Goal: Task Accomplishment & Management: Manage account settings

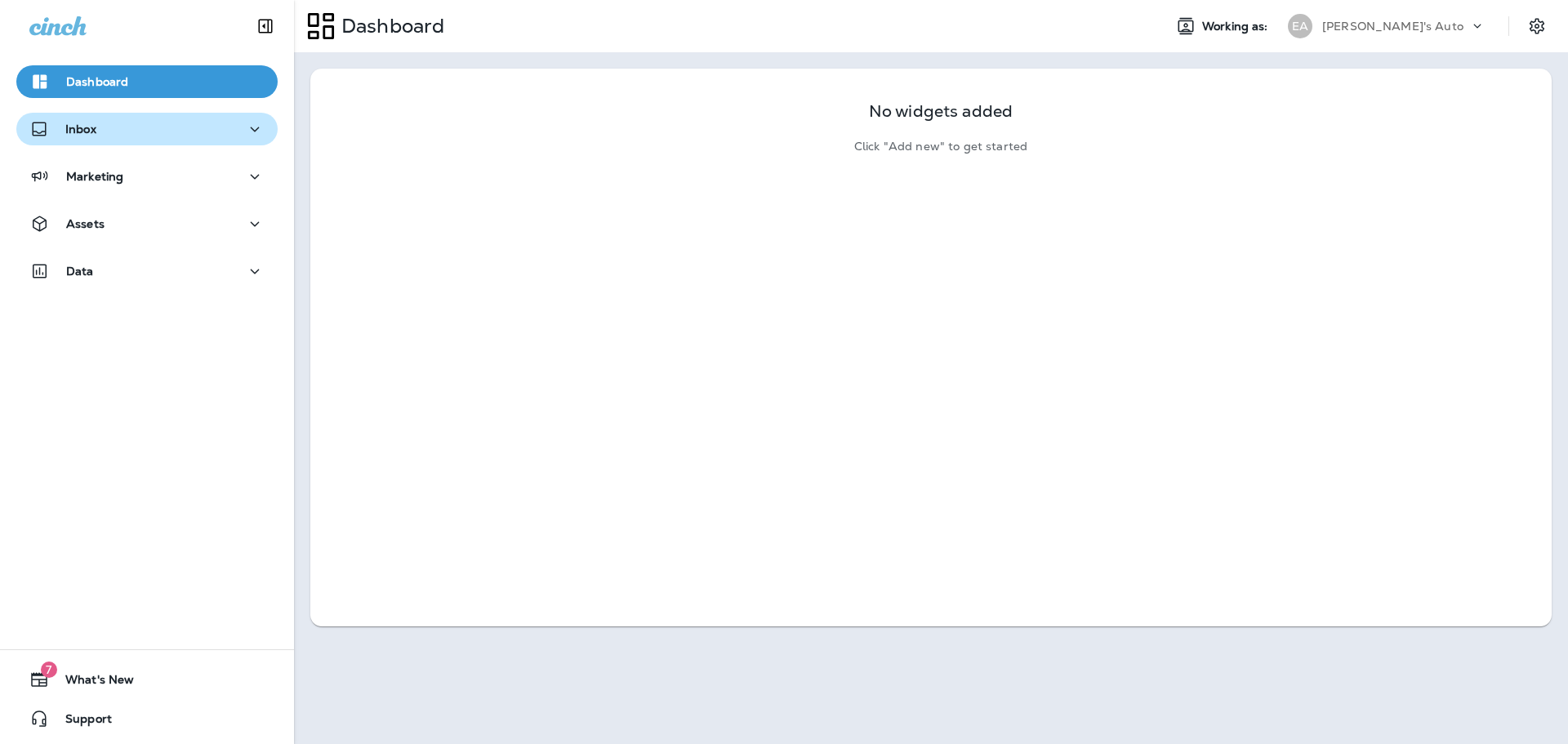
click at [74, 118] on button "Inbox" at bounding box center [147, 129] width 261 height 33
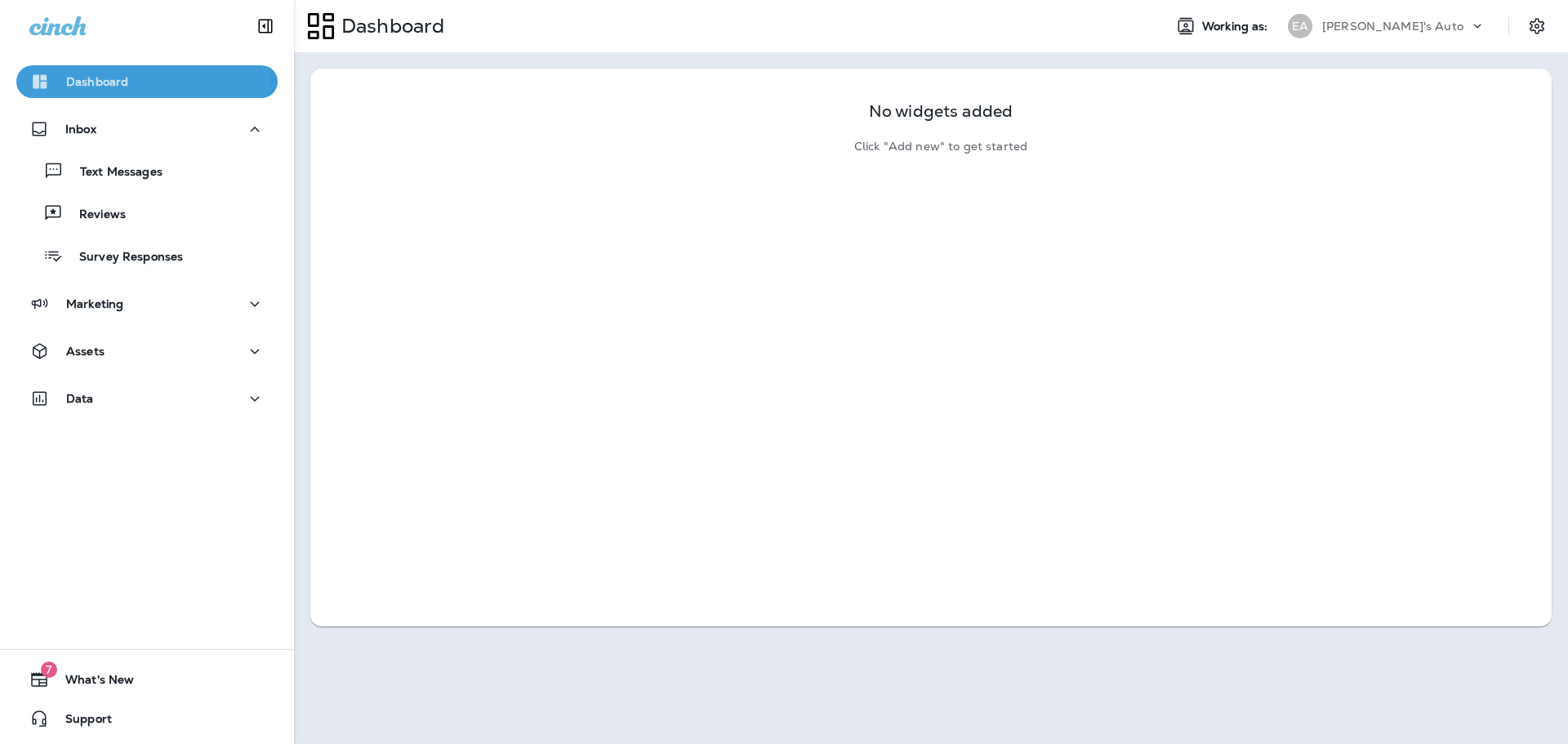
click at [100, 80] on p "Dashboard" at bounding box center [97, 81] width 62 height 13
click at [94, 125] on p "Inbox" at bounding box center [81, 129] width 31 height 13
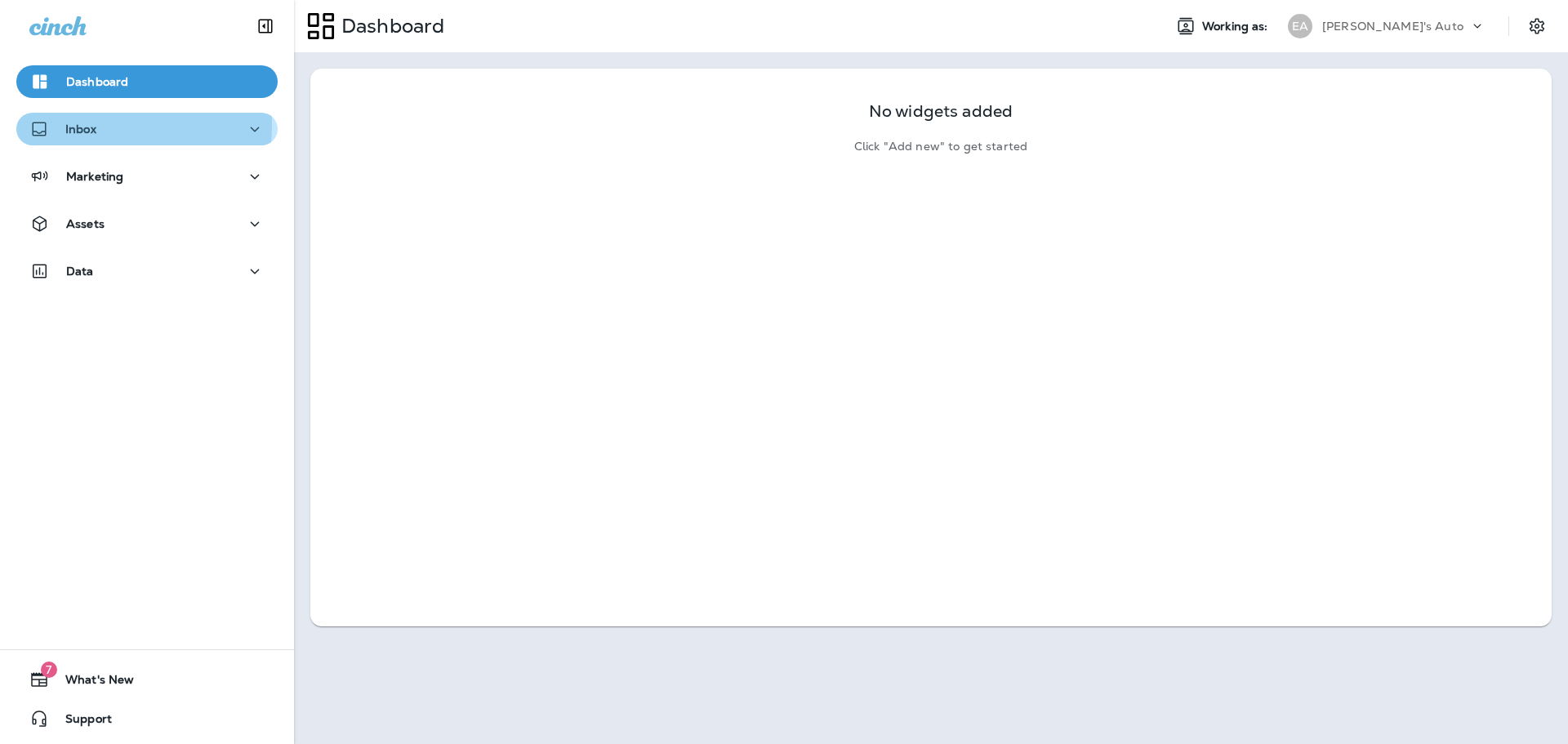
click at [94, 125] on p "Inbox" at bounding box center [81, 129] width 31 height 13
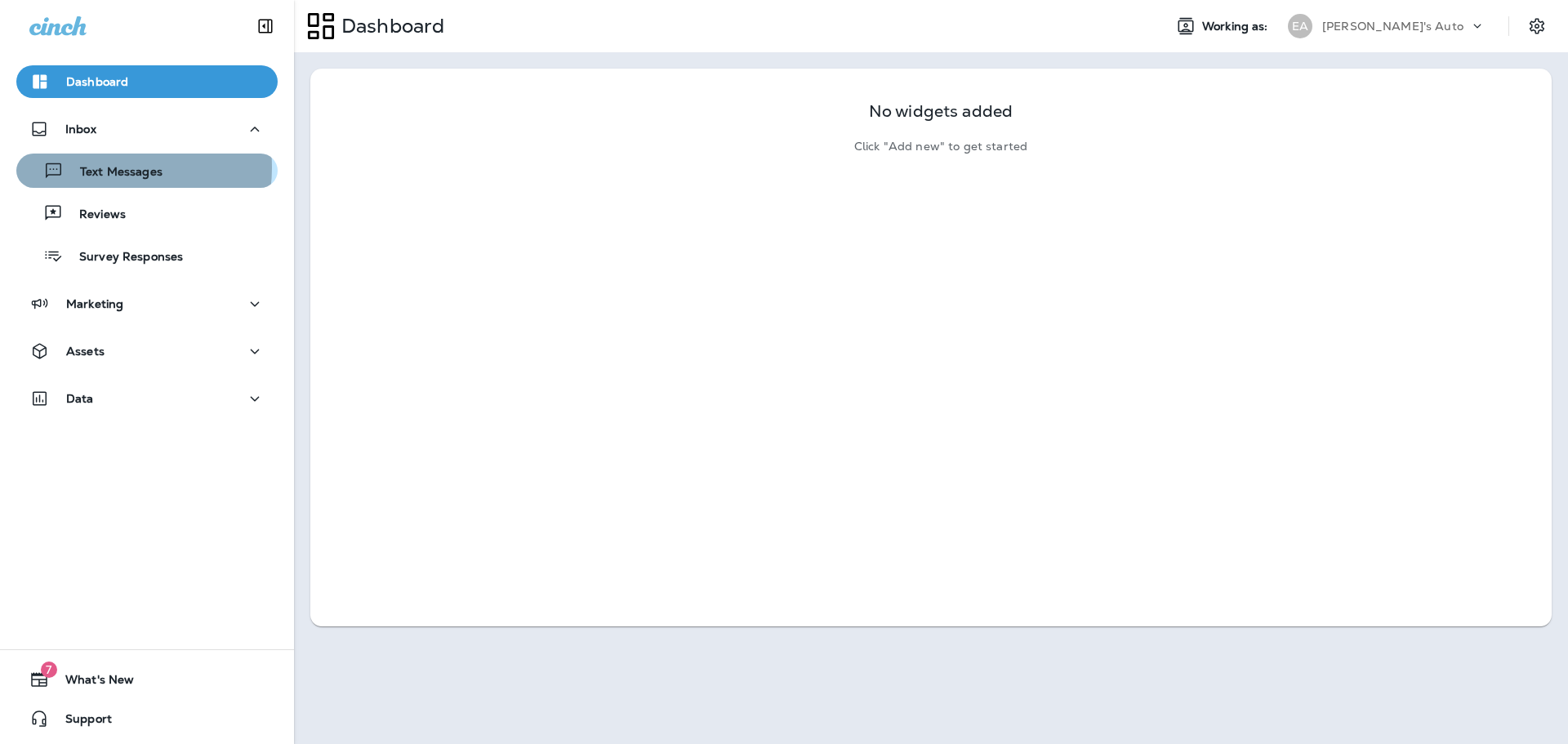
click at [108, 168] on p "Text Messages" at bounding box center [112, 173] width 99 height 15
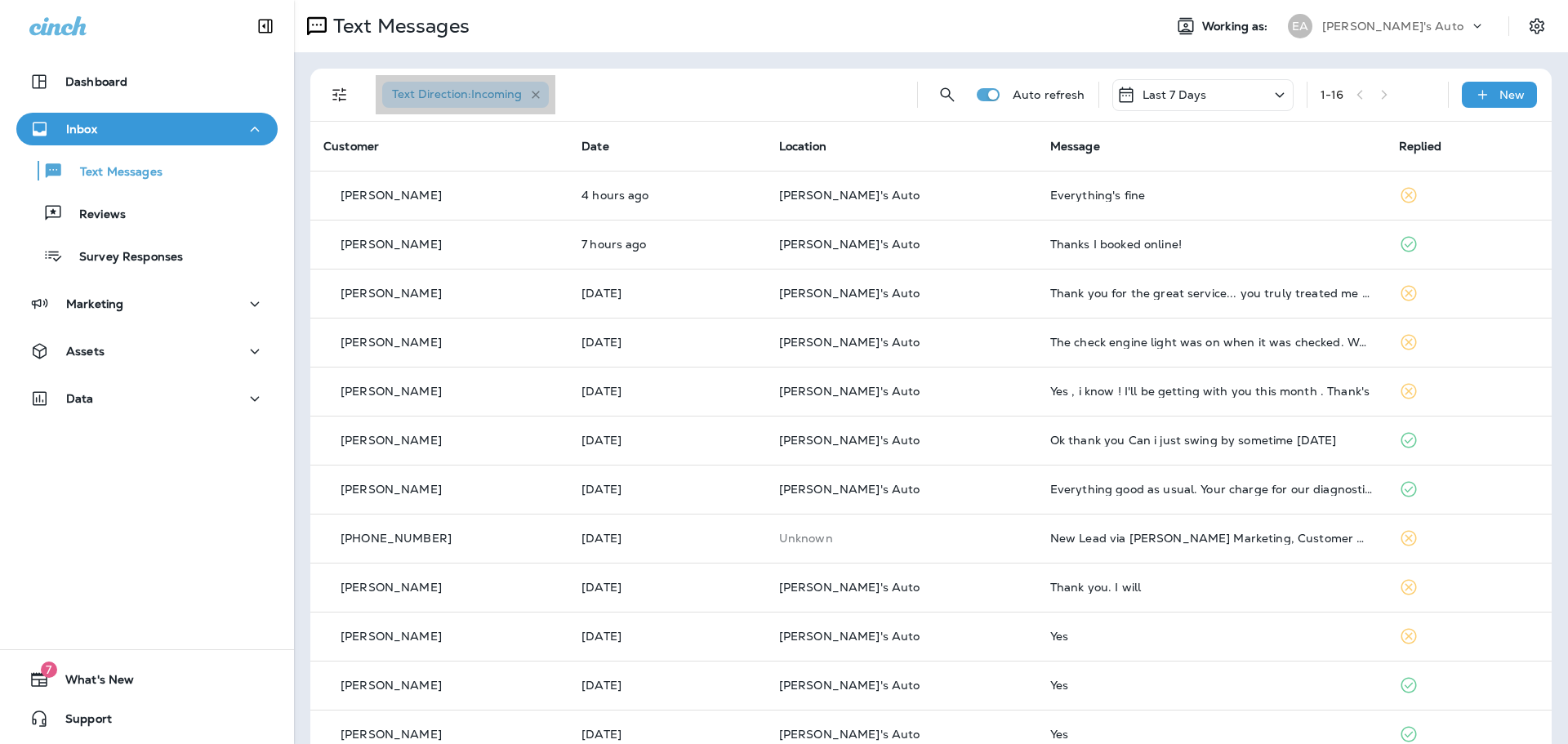
click at [532, 94] on icon "button" at bounding box center [536, 95] width 14 height 14
click at [427, 100] on div at bounding box center [636, 95] width 535 height 52
click at [931, 94] on button "Search Messages" at bounding box center [947, 95] width 33 height 33
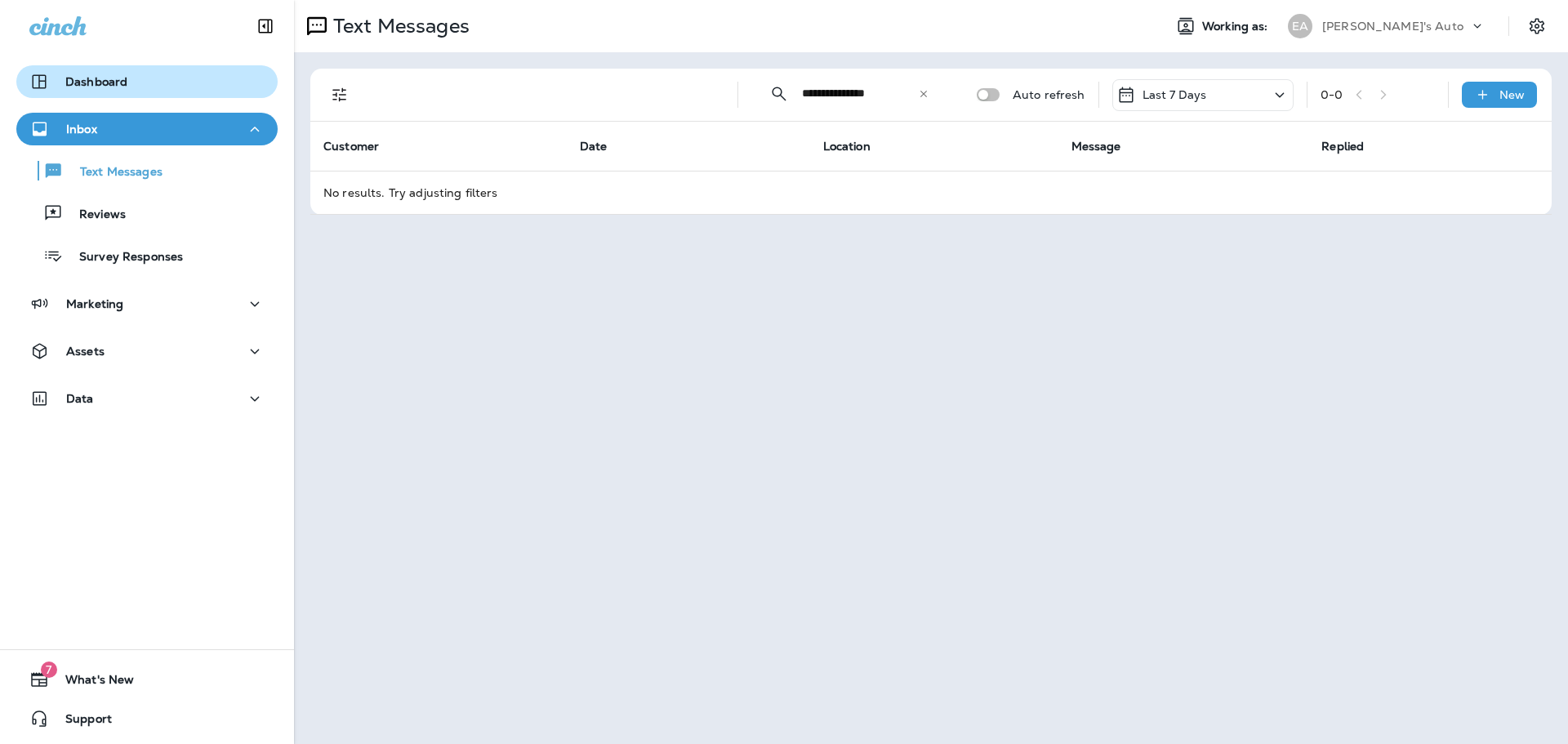
type input "**********"
click at [114, 84] on p "Dashboard" at bounding box center [96, 81] width 62 height 13
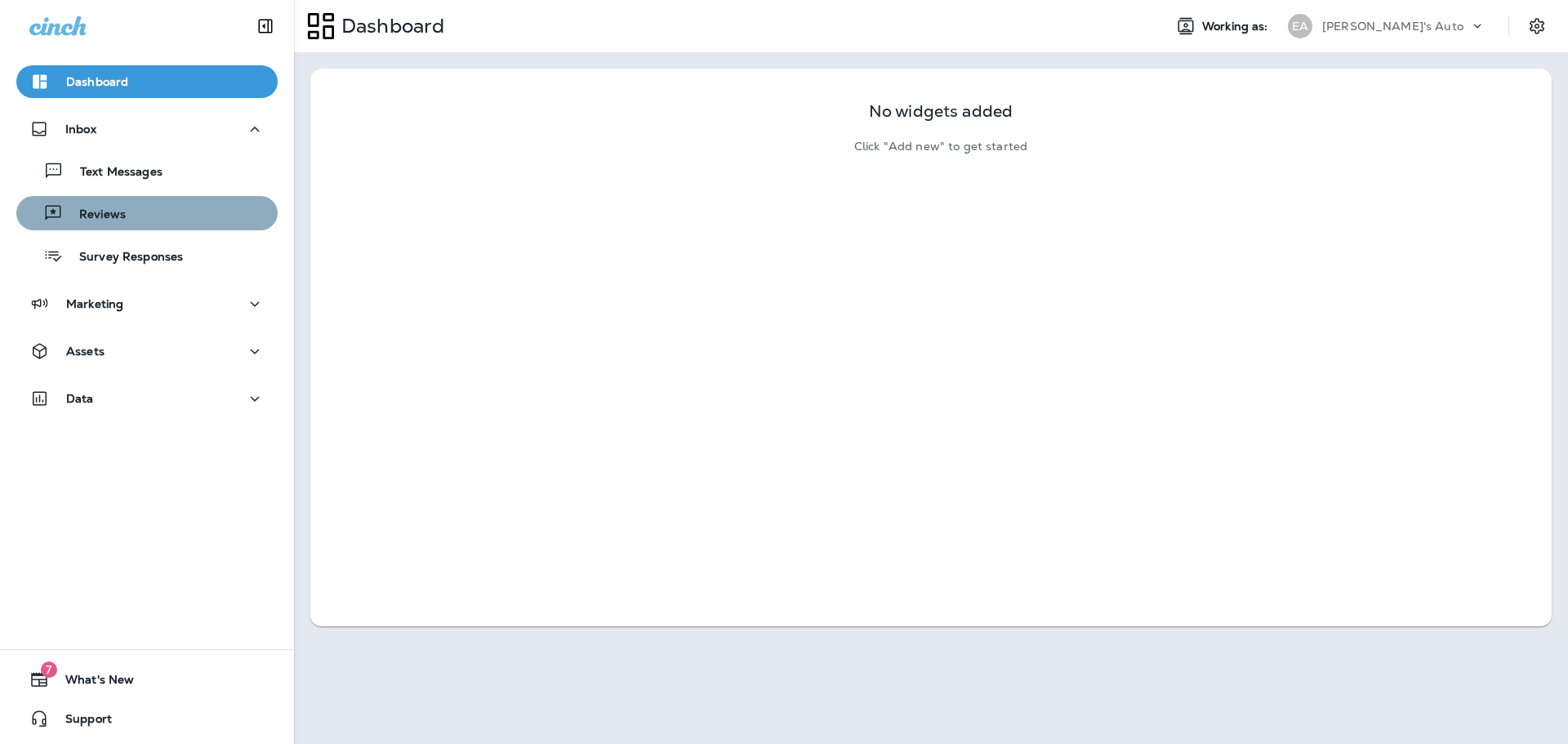
click at [183, 226] on button "Reviews" at bounding box center [147, 213] width 261 height 34
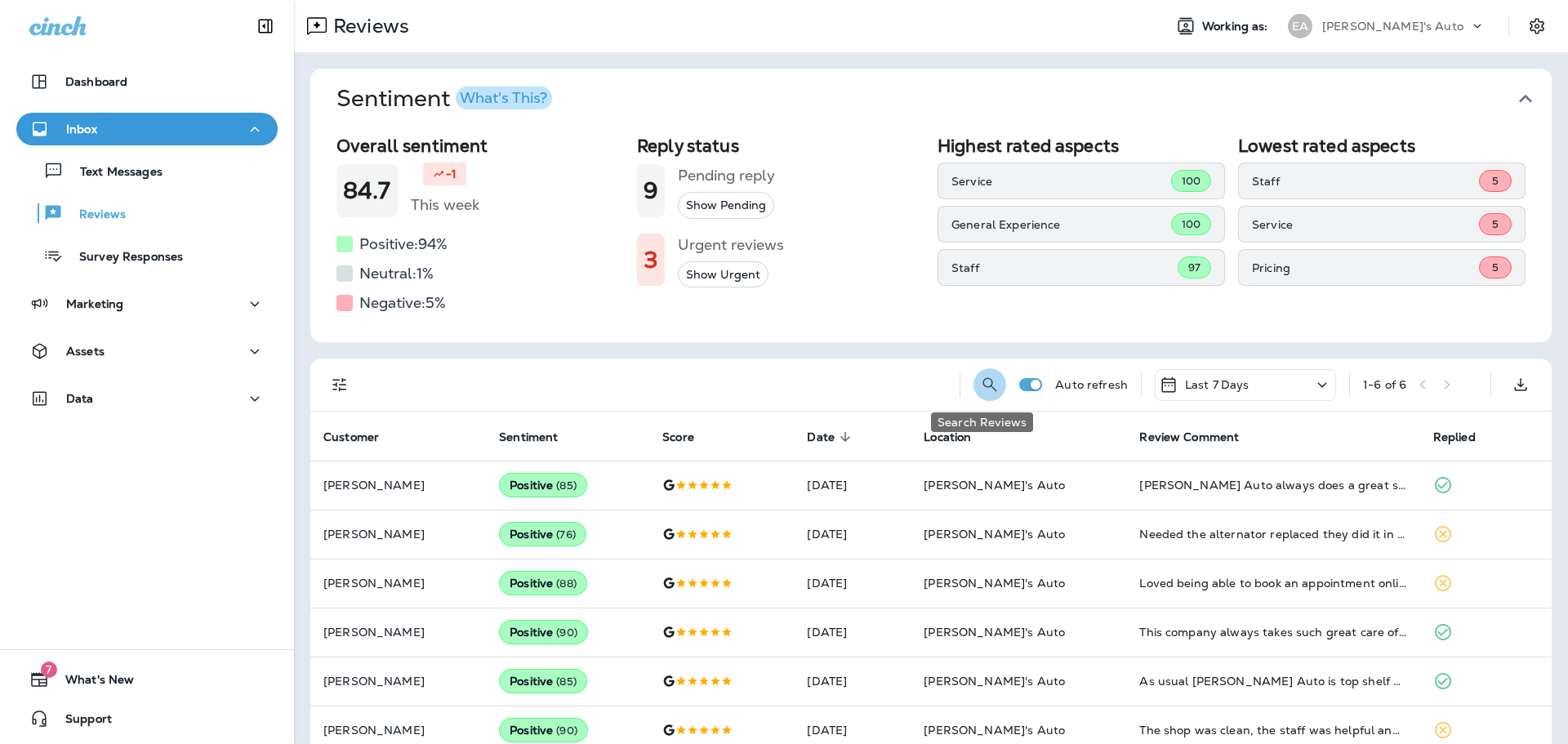
click at [980, 381] on icon "Search Reviews" at bounding box center [989, 384] width 20 height 20
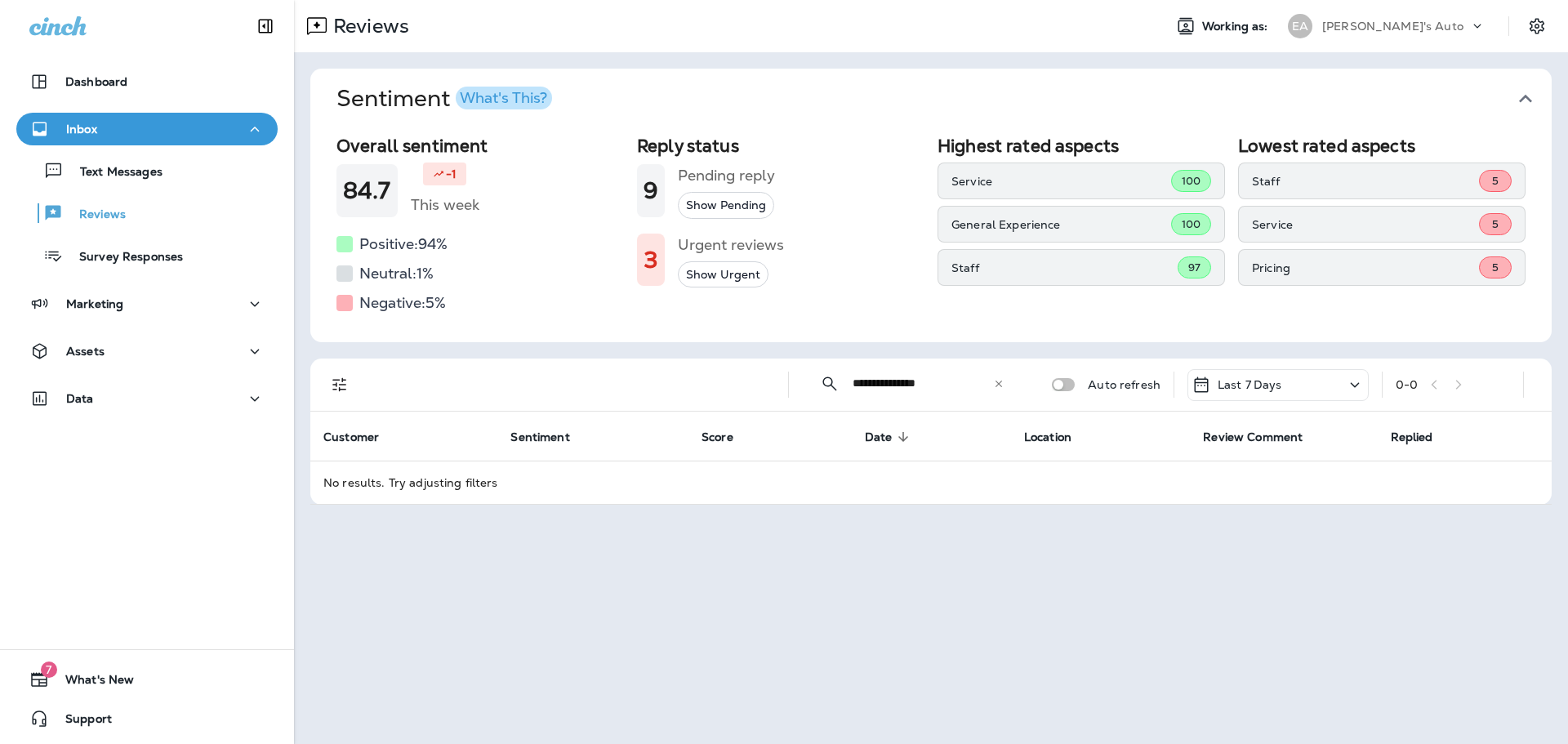
click at [872, 381] on input "**********" at bounding box center [923, 383] width 141 height 43
drag, startPoint x: 878, startPoint y: 381, endPoint x: 811, endPoint y: 377, distance: 67.1
click at [809, 381] on div "**********" at bounding box center [912, 383] width 221 height 43
type input "**********"
click at [185, 357] on div "Assets" at bounding box center [147, 351] width 235 height 21
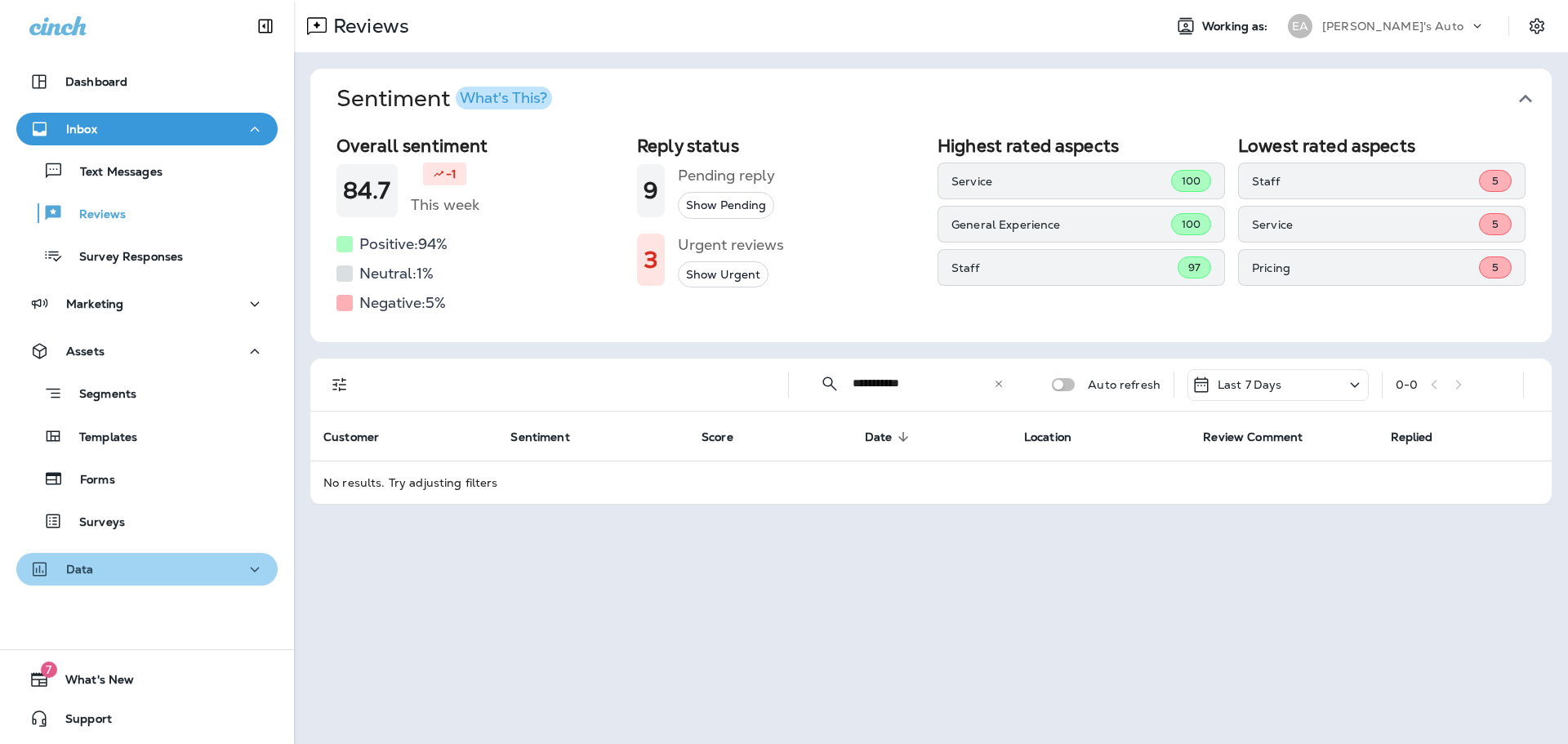
click at [211, 564] on div "Data" at bounding box center [147, 570] width 235 height 21
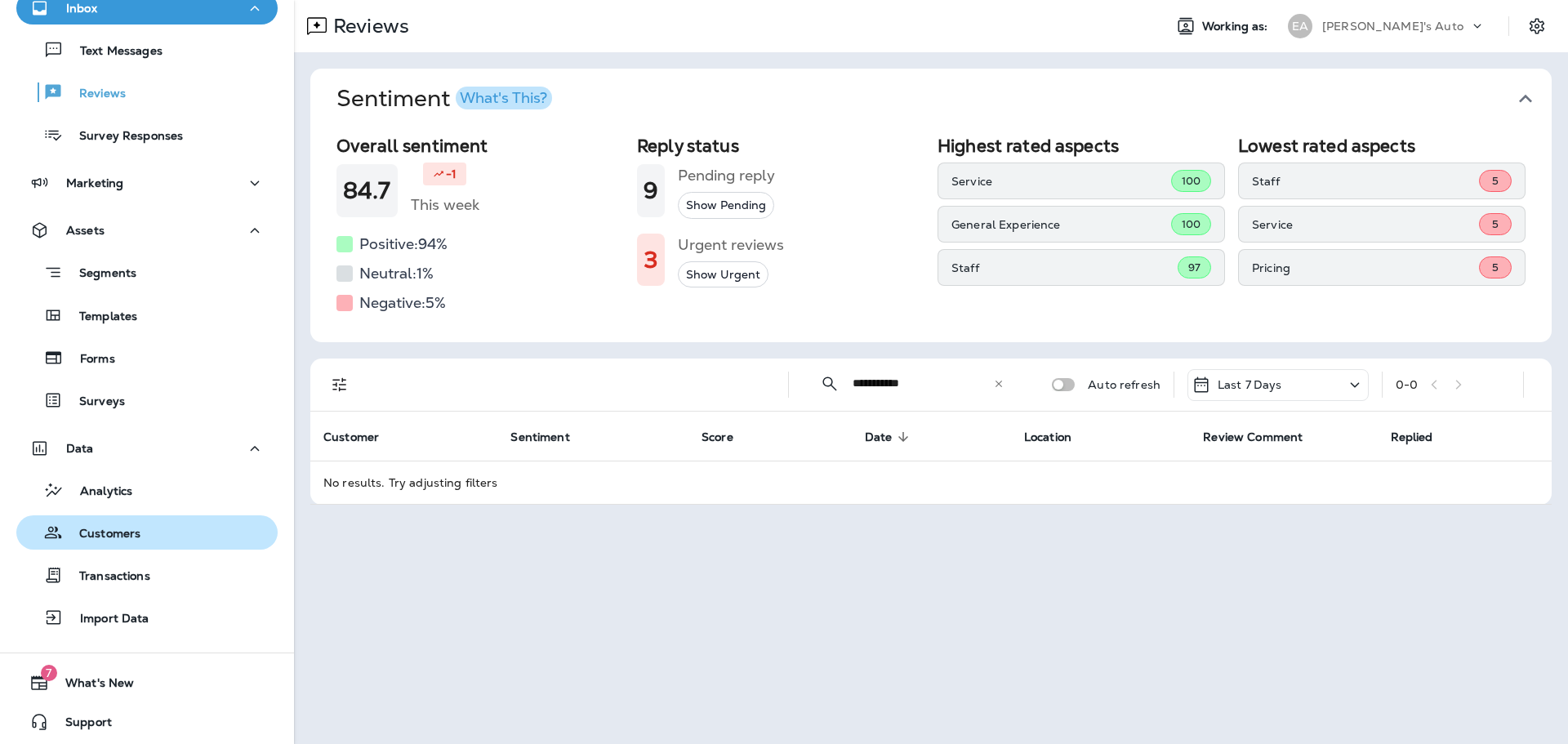
scroll to position [125, 0]
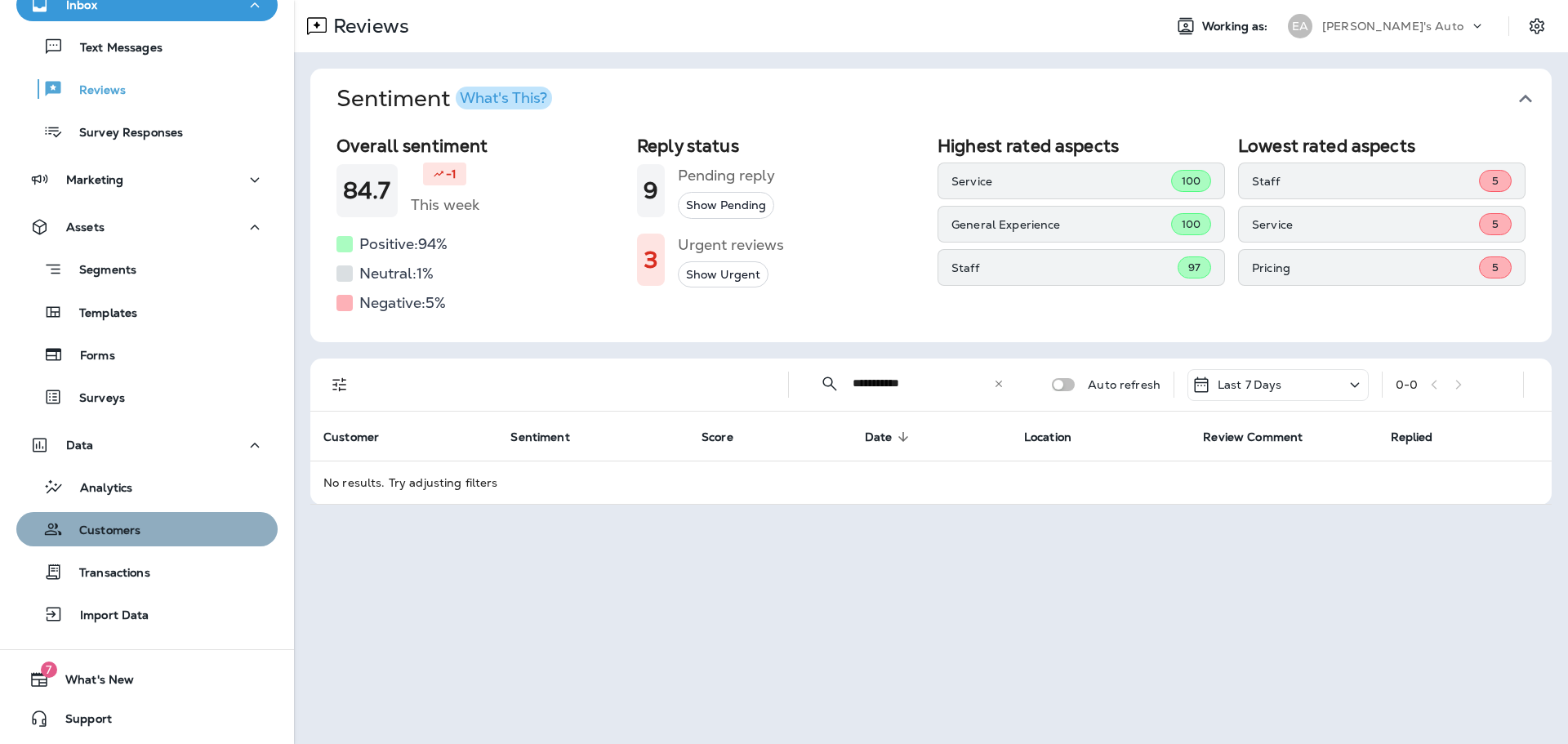
click at [147, 528] on div "Customers" at bounding box center [147, 529] width 248 height 25
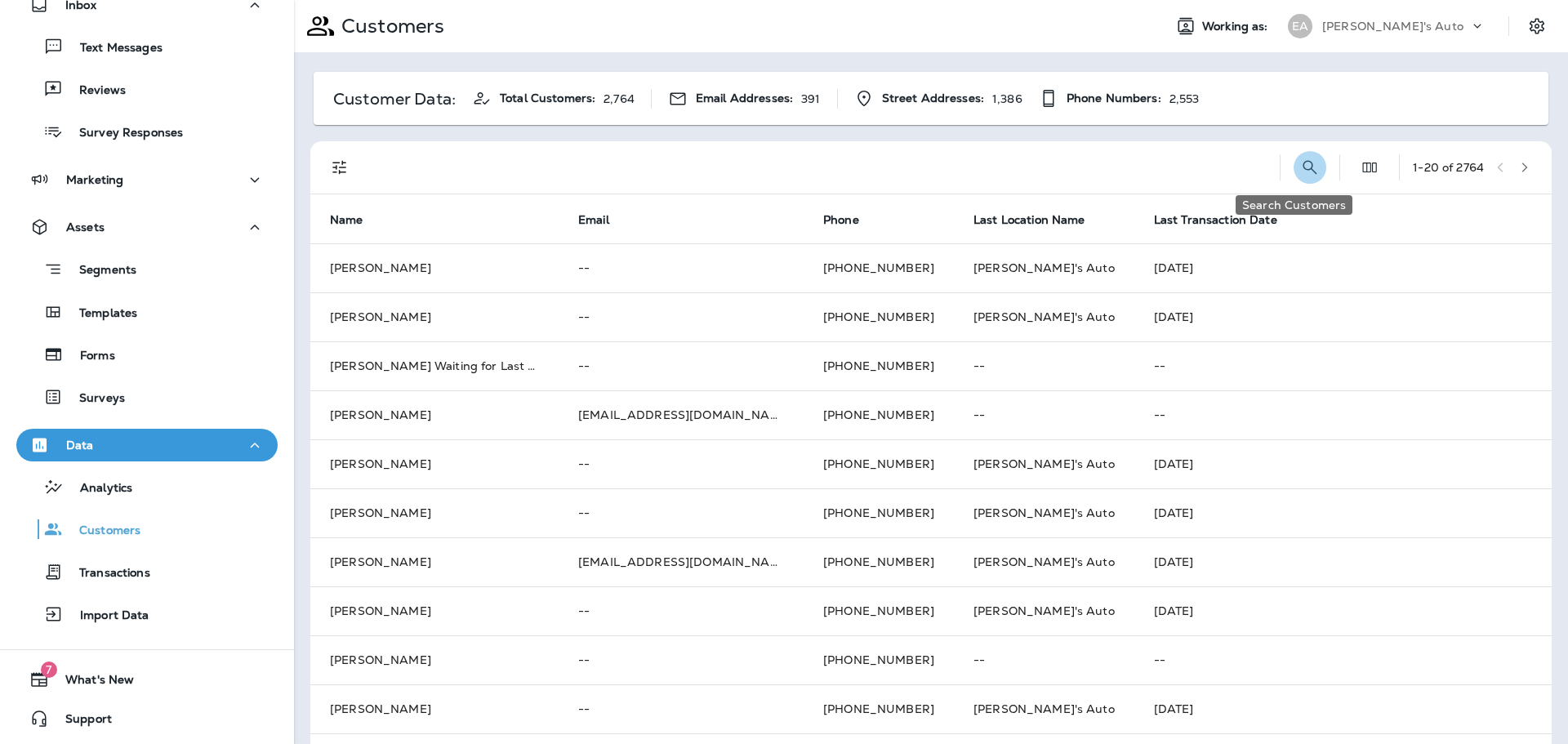
click at [1300, 162] on icon "Search Customers" at bounding box center [1310, 168] width 20 height 20
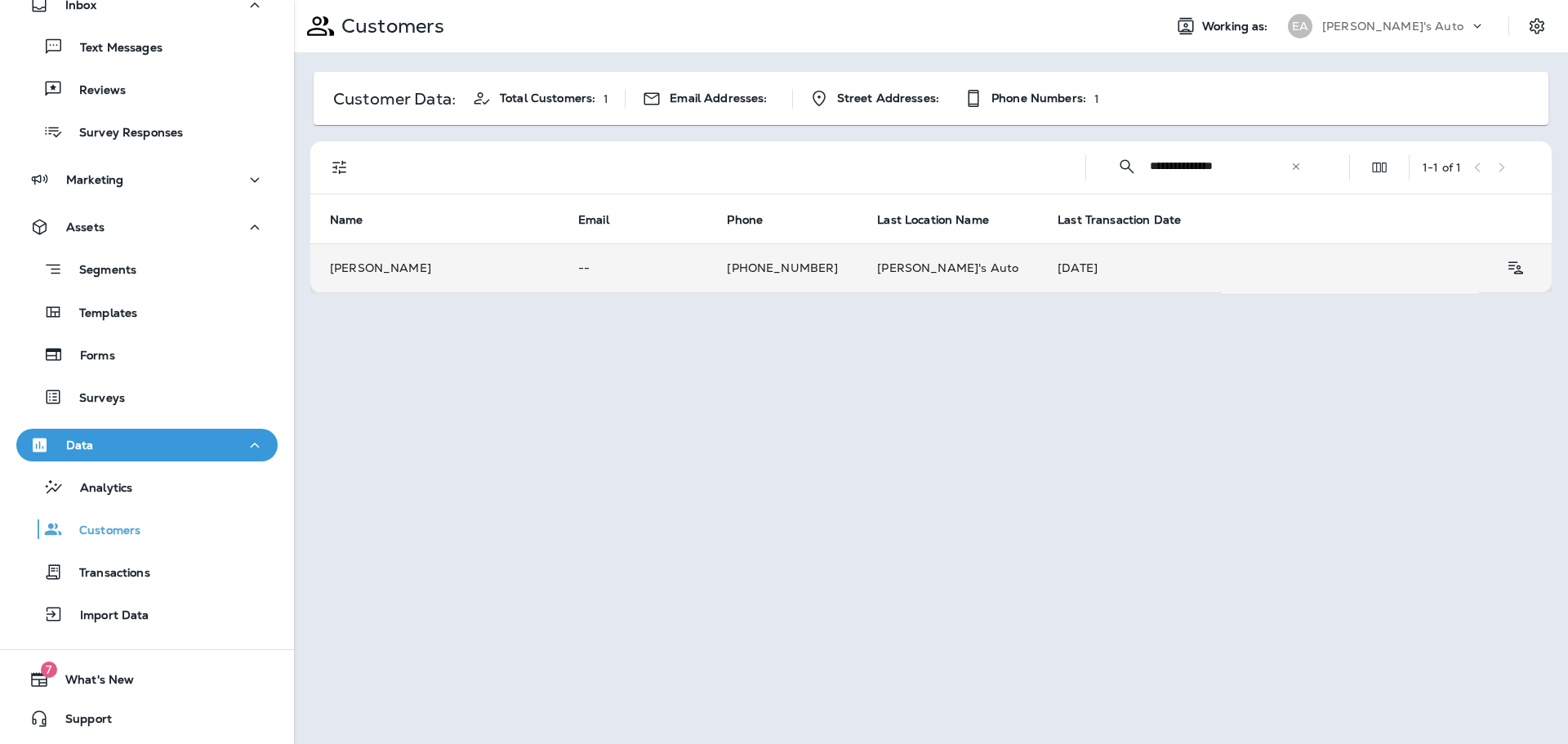
type input "**********"
click at [506, 268] on td "[PERSON_NAME]" at bounding box center [434, 267] width 248 height 49
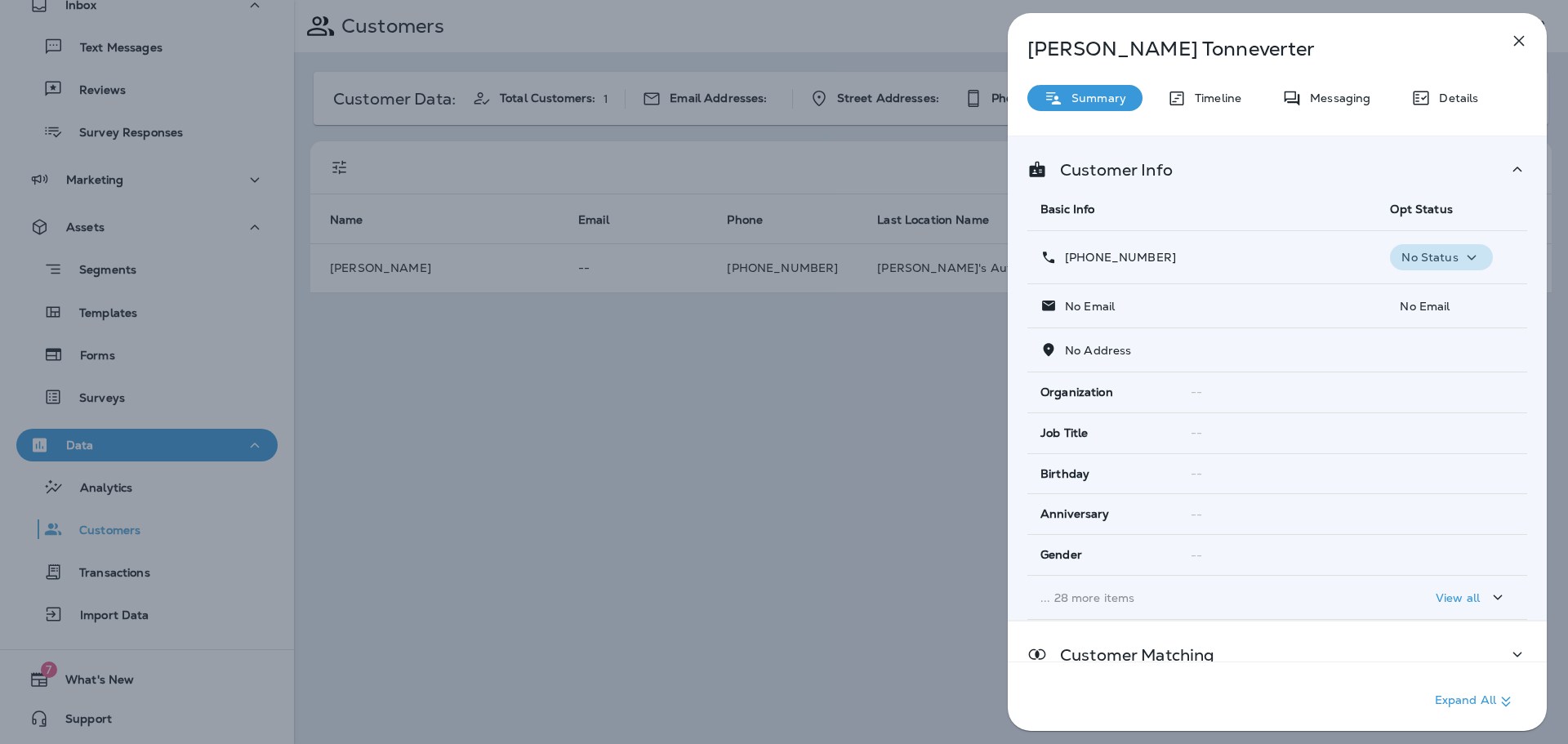
click at [1432, 255] on p "No Status" at bounding box center [1430, 257] width 57 height 13
click at [1437, 298] on p "Opt out" at bounding box center [1430, 296] width 44 height 13
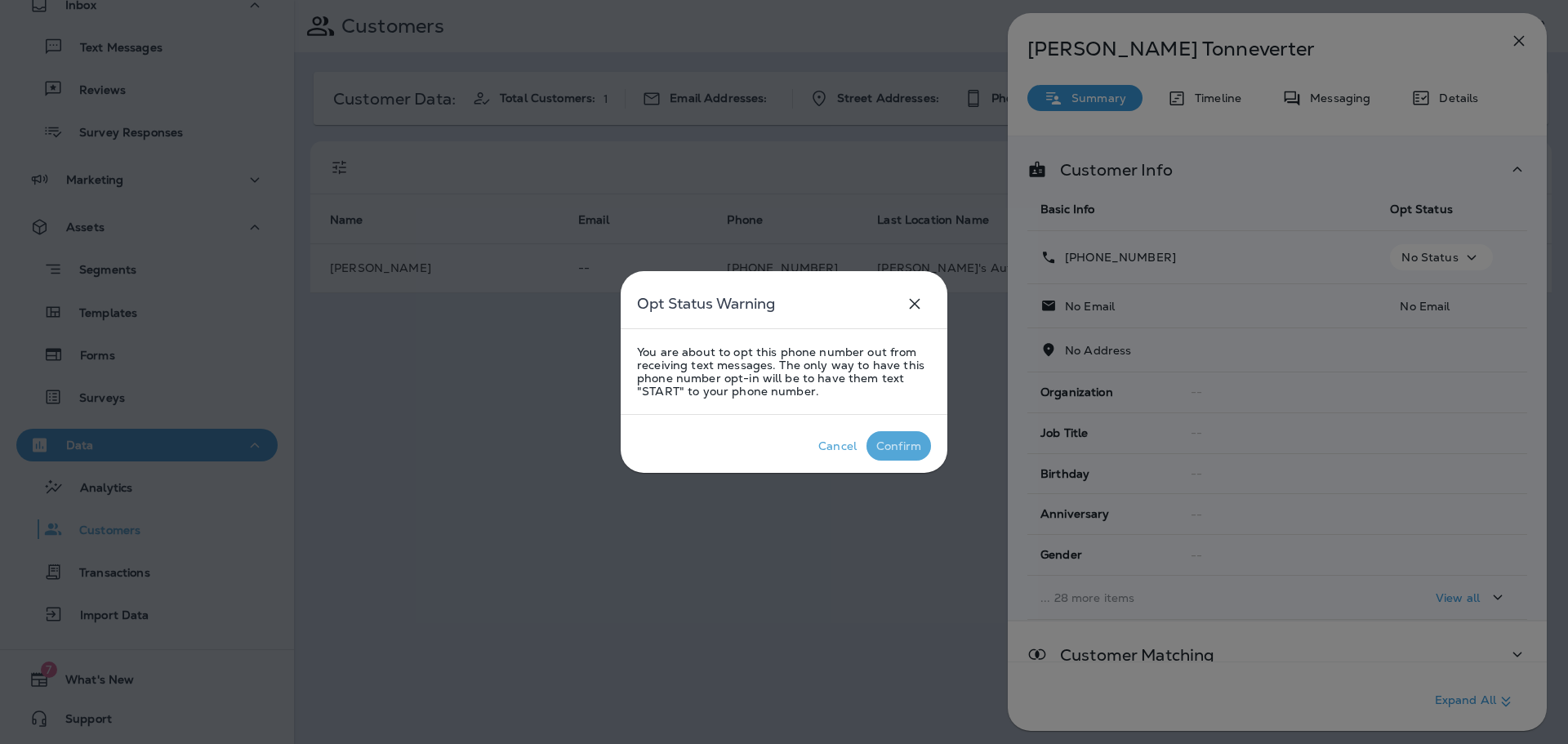
click at [910, 447] on div "Confirm" at bounding box center [898, 446] width 45 height 13
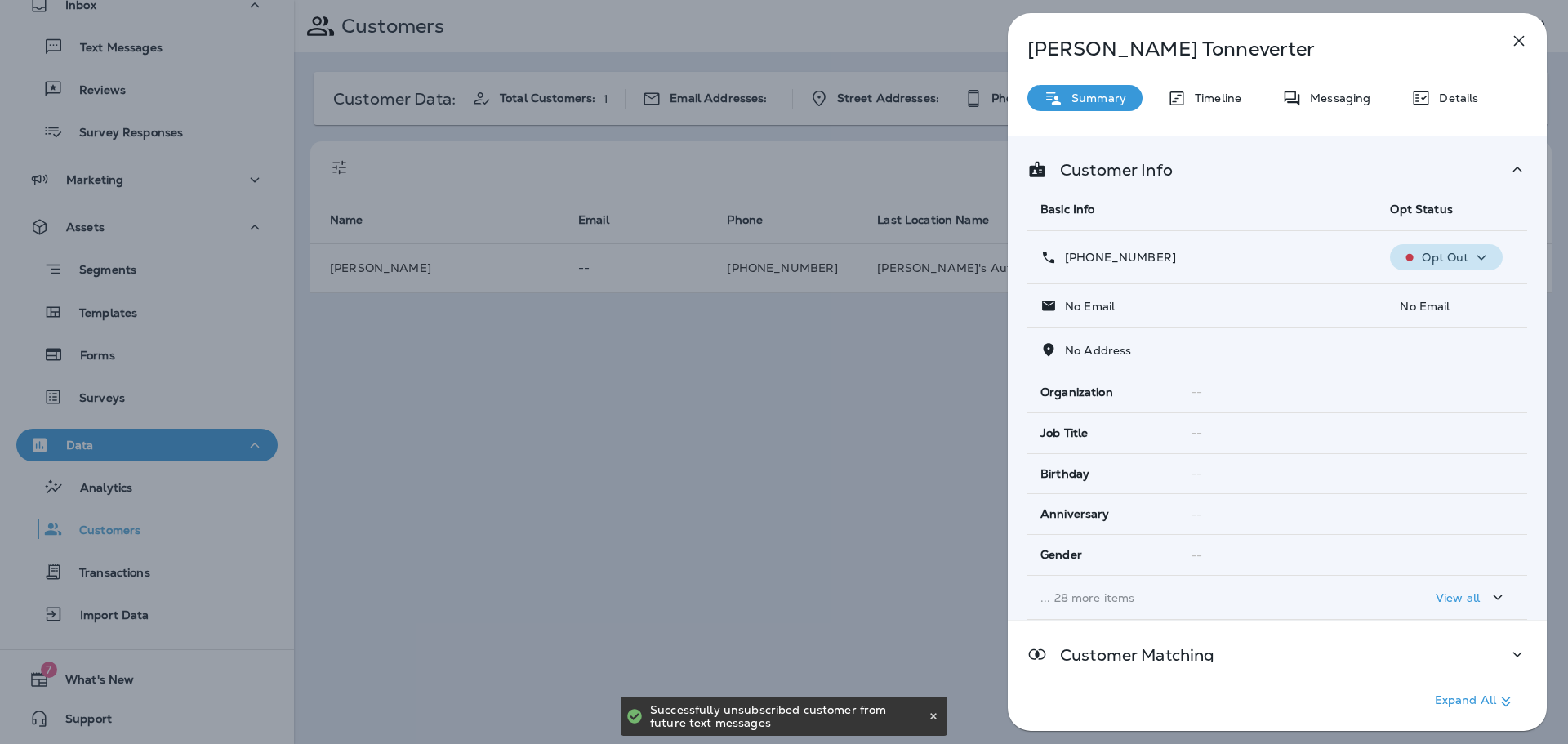
click at [1449, 261] on p "Opt Out" at bounding box center [1444, 257] width 46 height 13
click at [1454, 177] on div "Customer Info" at bounding box center [1277, 169] width 500 height 21
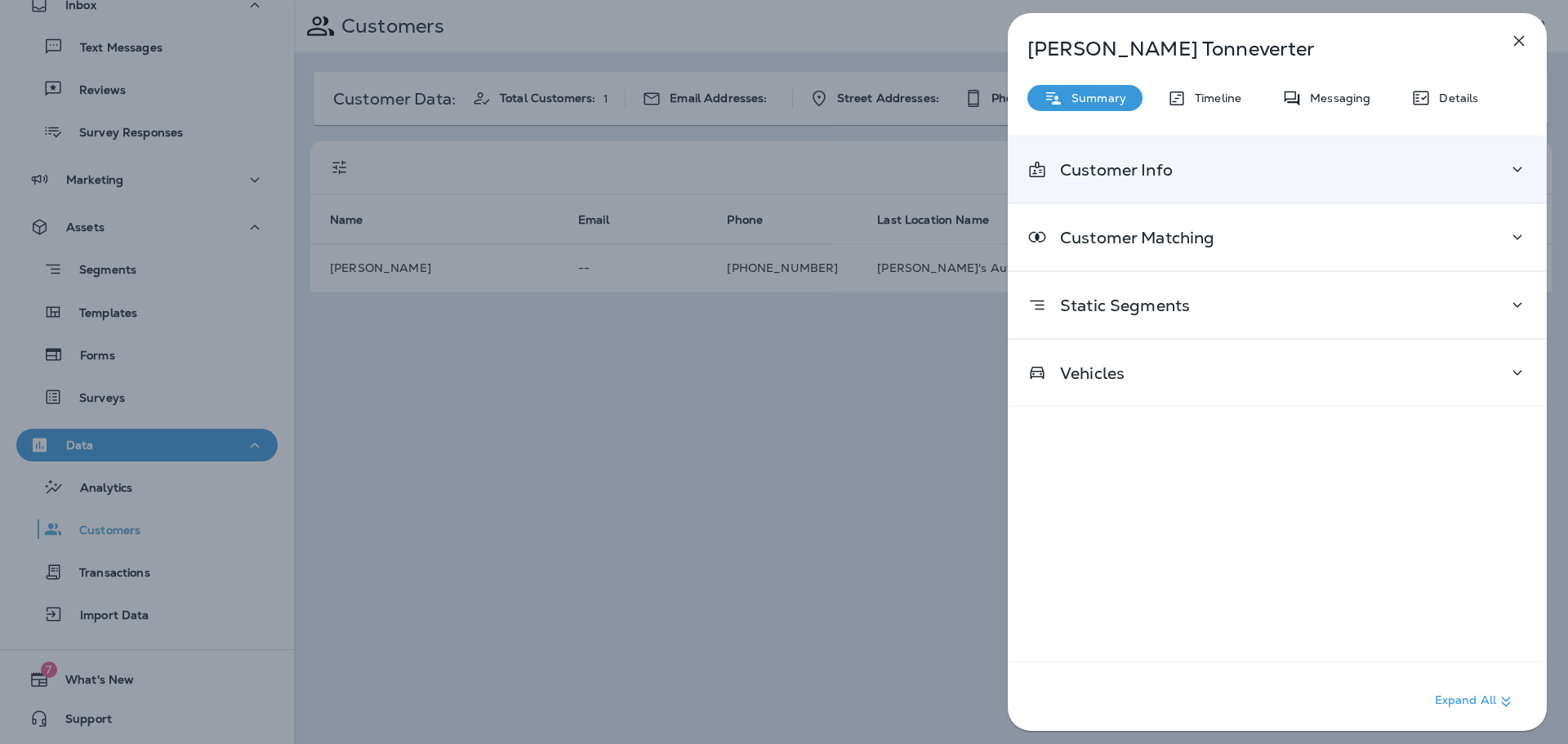
click at [1250, 179] on div "Customer Info" at bounding box center [1277, 169] width 500 height 21
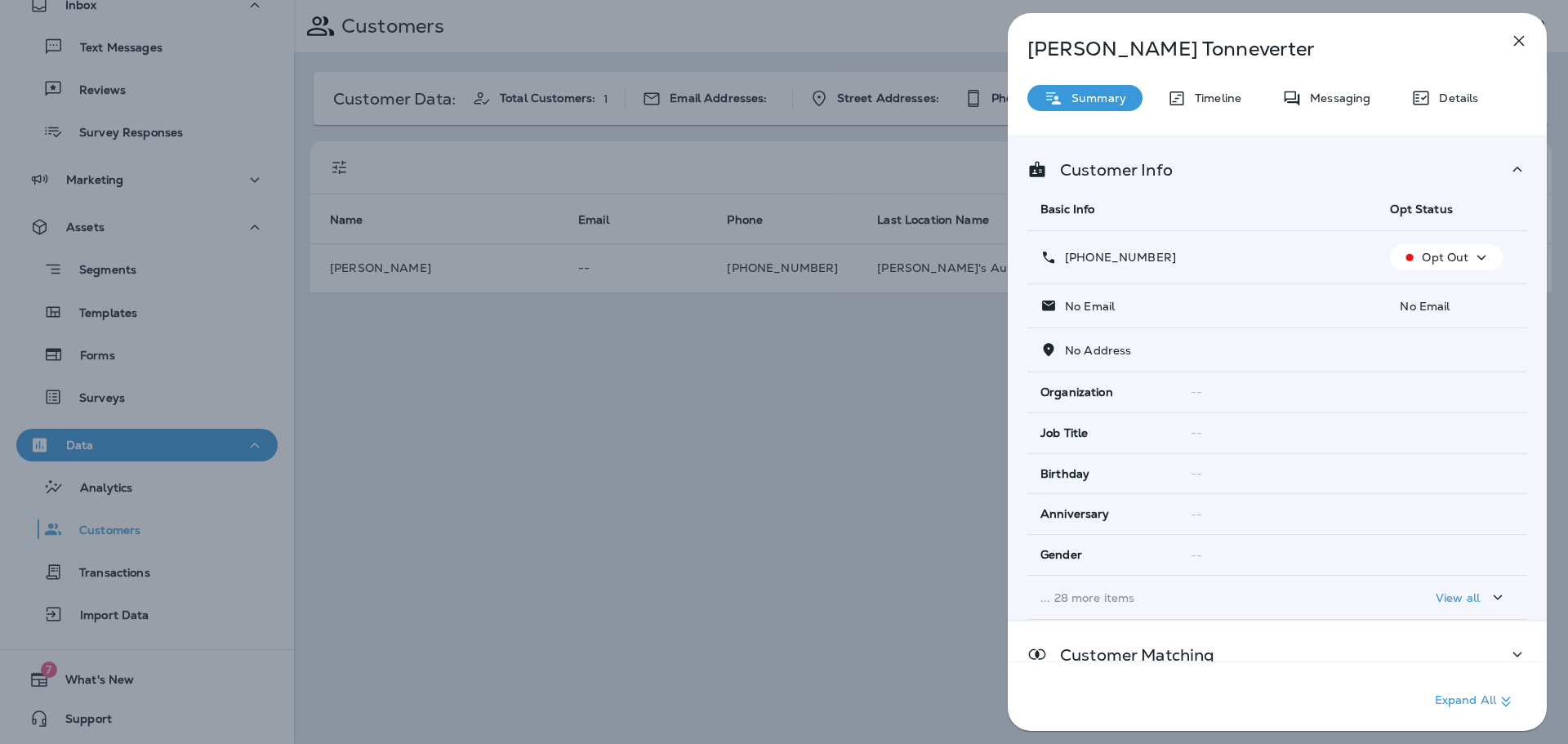
click at [1422, 209] on span "Opt Status" at bounding box center [1420, 209] width 62 height 15
click at [1328, 101] on p "Messaging" at bounding box center [1336, 97] width 69 height 13
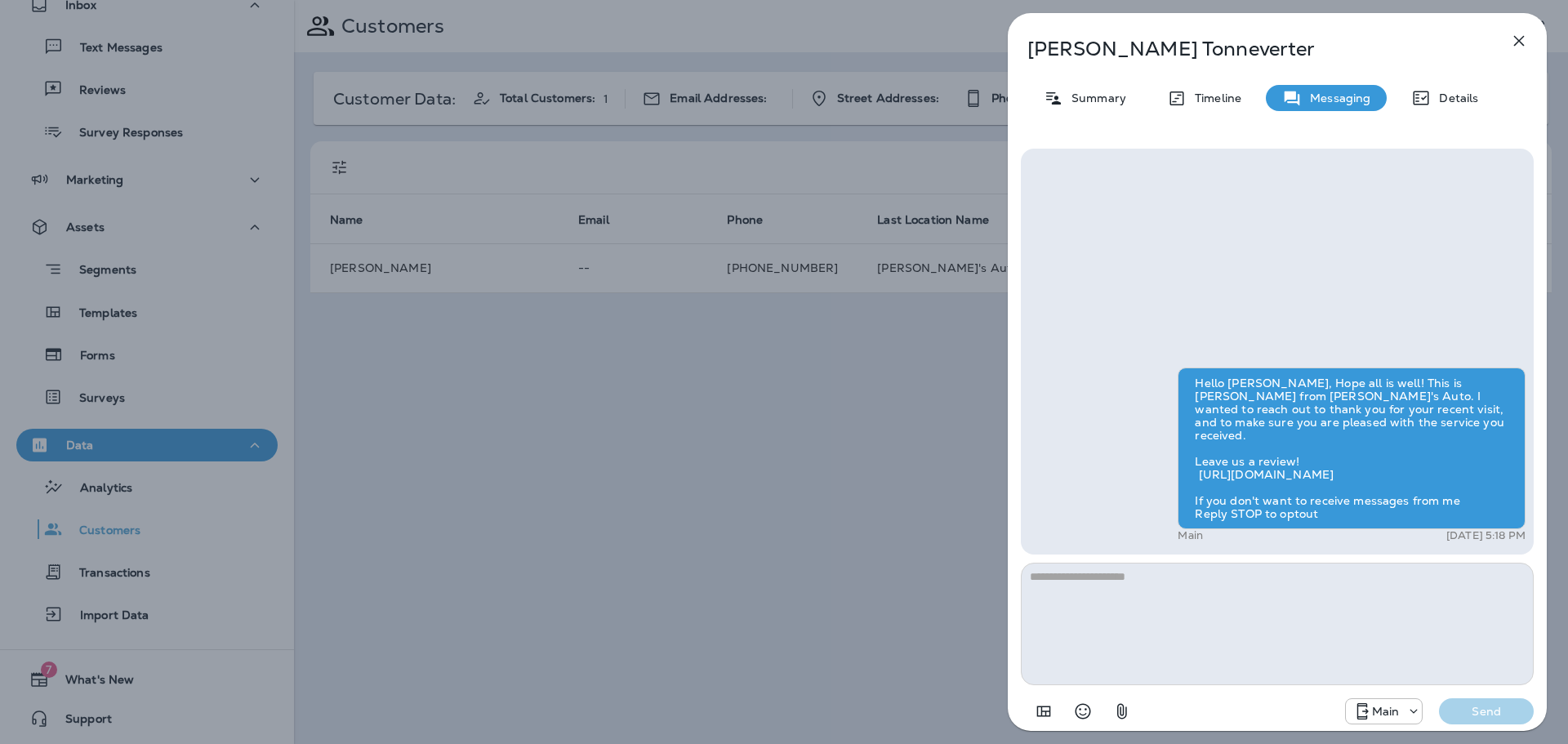
drag, startPoint x: 1262, startPoint y: 434, endPoint x: 915, endPoint y: 448, distance: 347.3
click at [914, 448] on div "[PERSON_NAME] Summary Timeline Messaging Details Hello [PERSON_NAME], Hope all …" at bounding box center [784, 372] width 1568 height 744
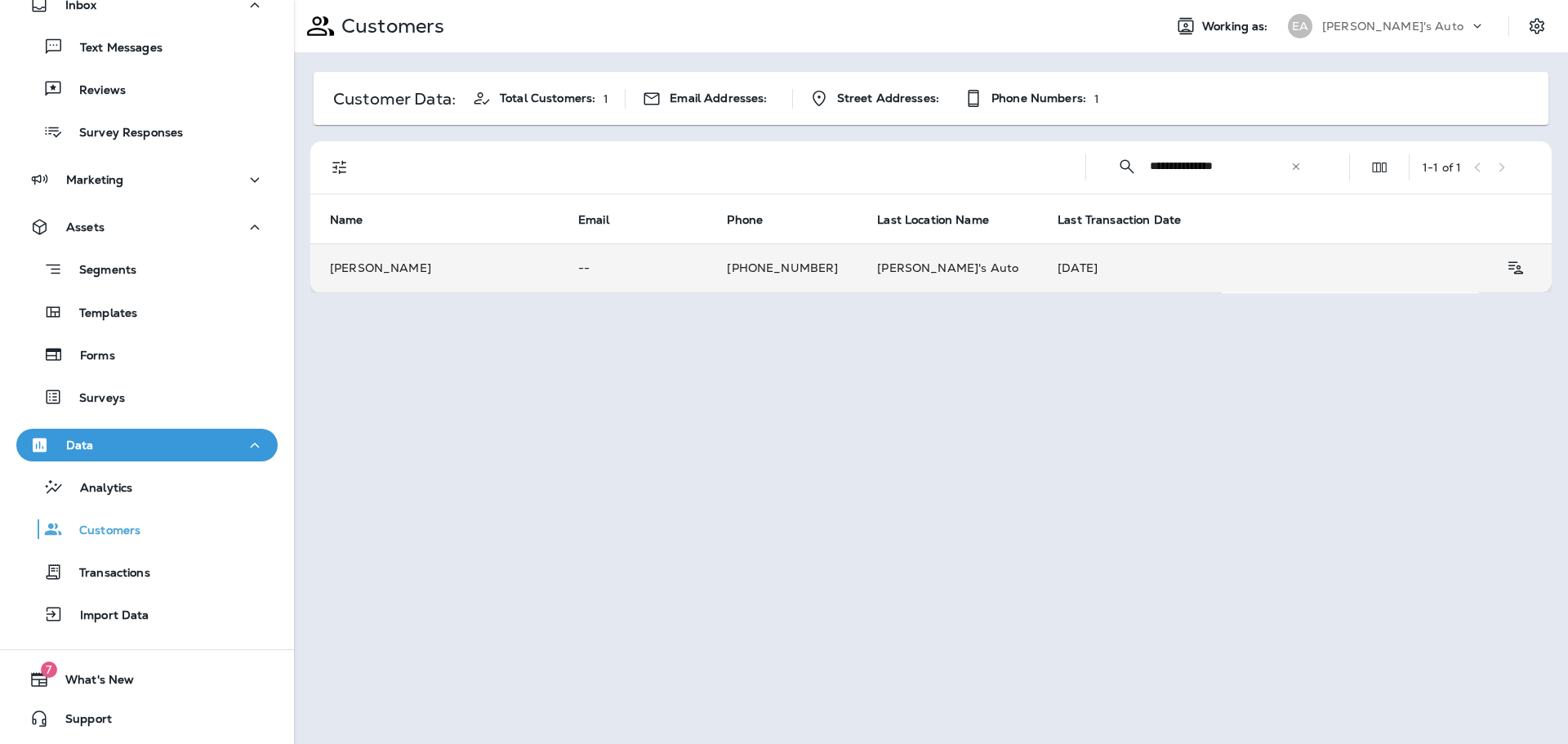
click at [848, 271] on td "[PHONE_NUMBER]" at bounding box center [781, 267] width 150 height 49
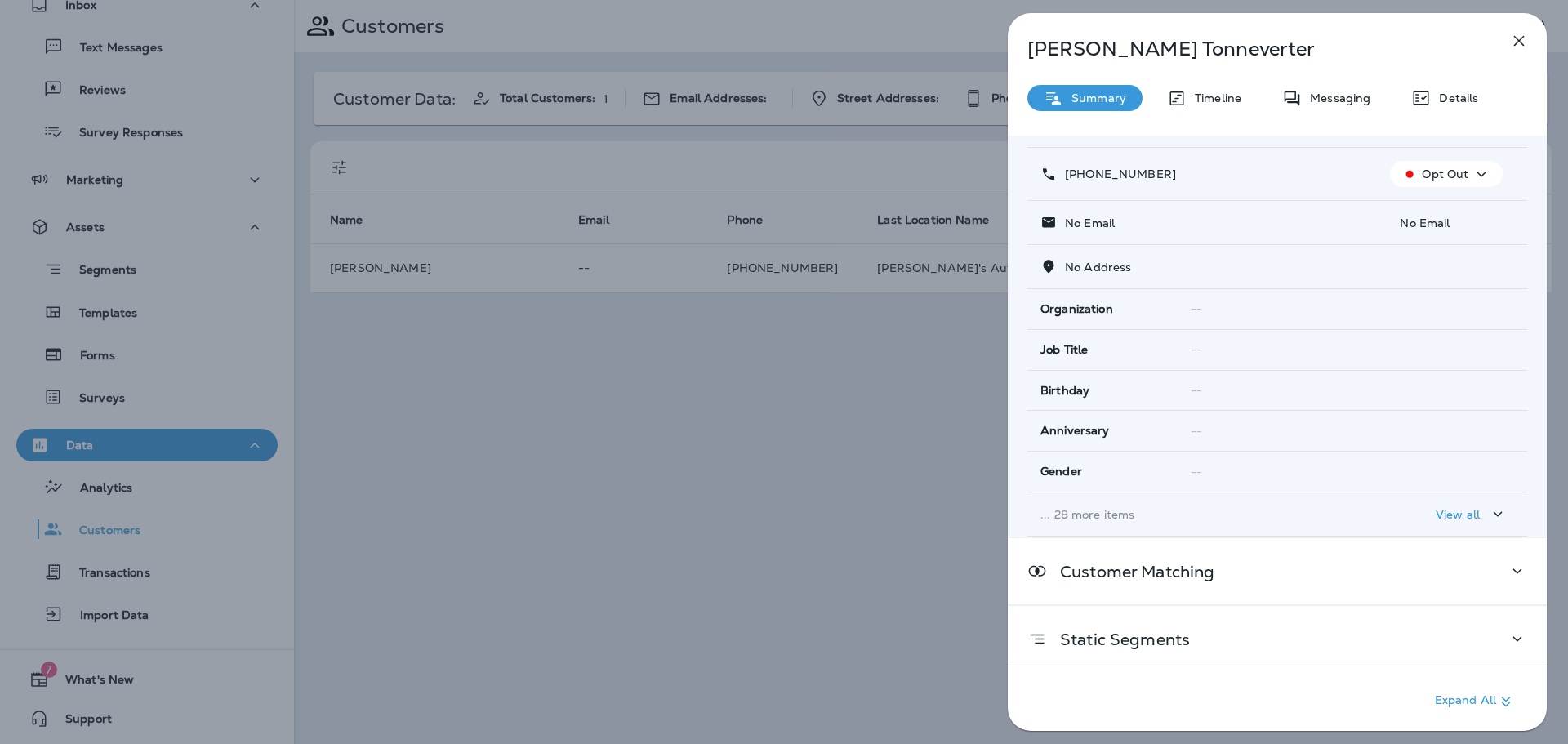
scroll to position [162, 0]
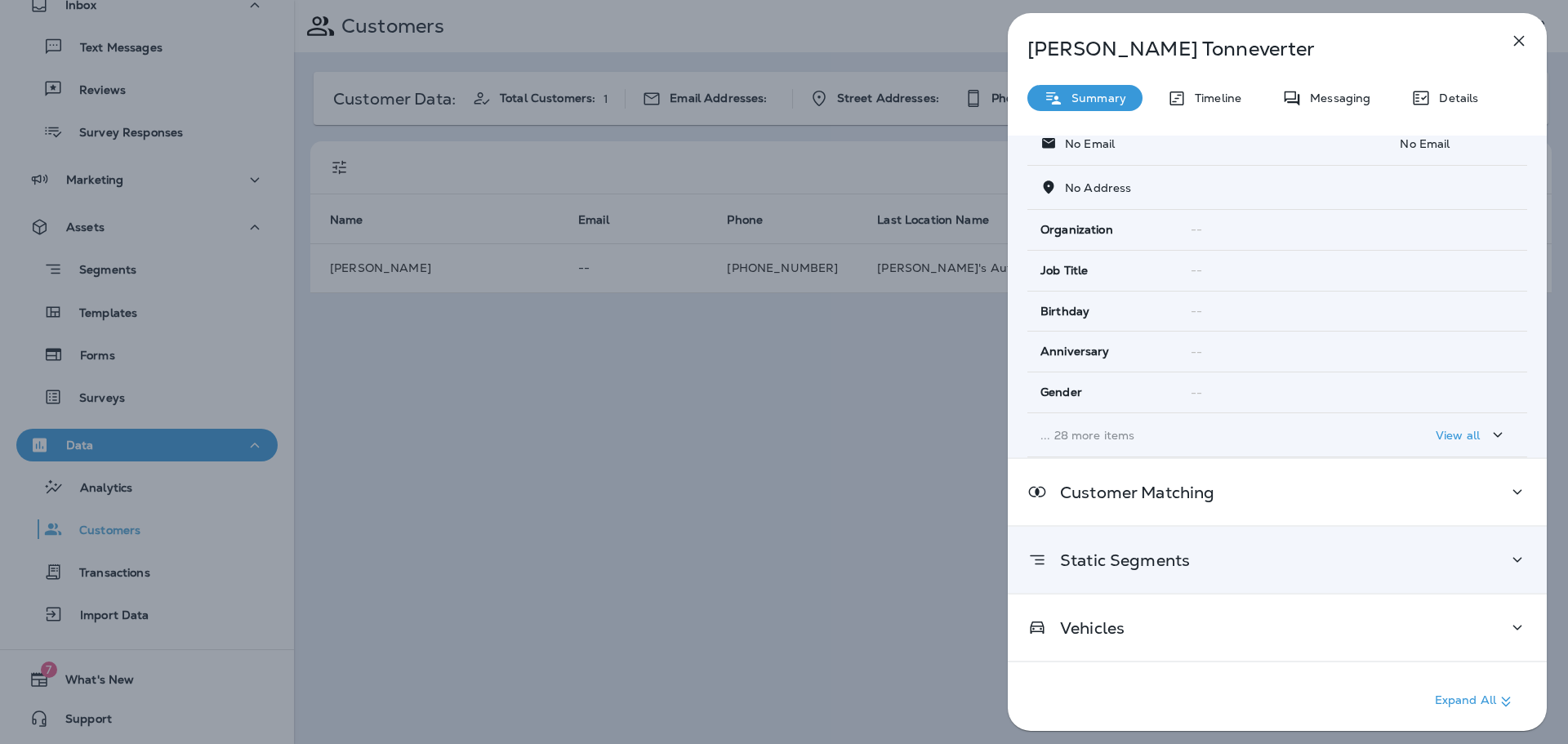
click at [1220, 560] on div "Static Segments" at bounding box center [1277, 560] width 500 height 21
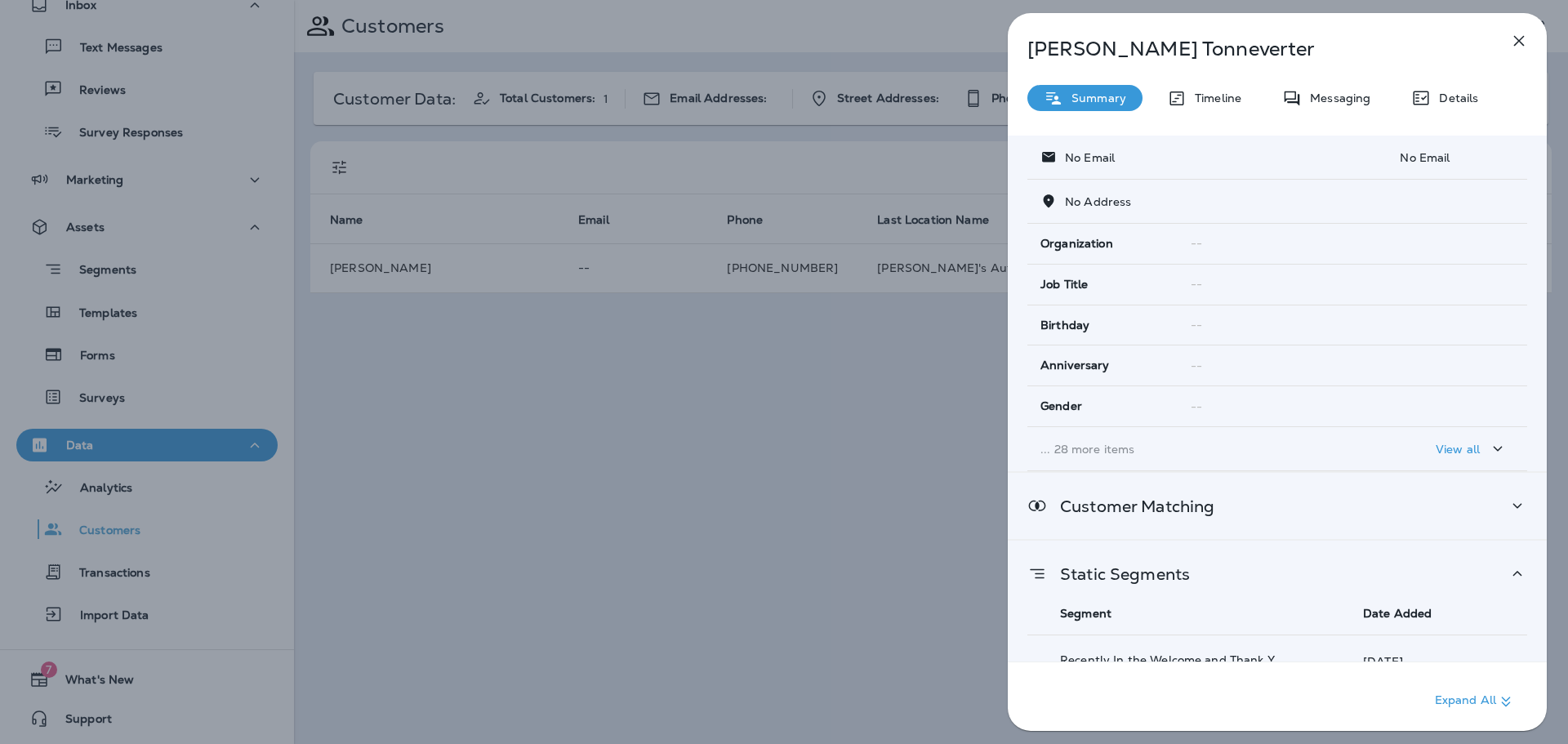
scroll to position [0, 0]
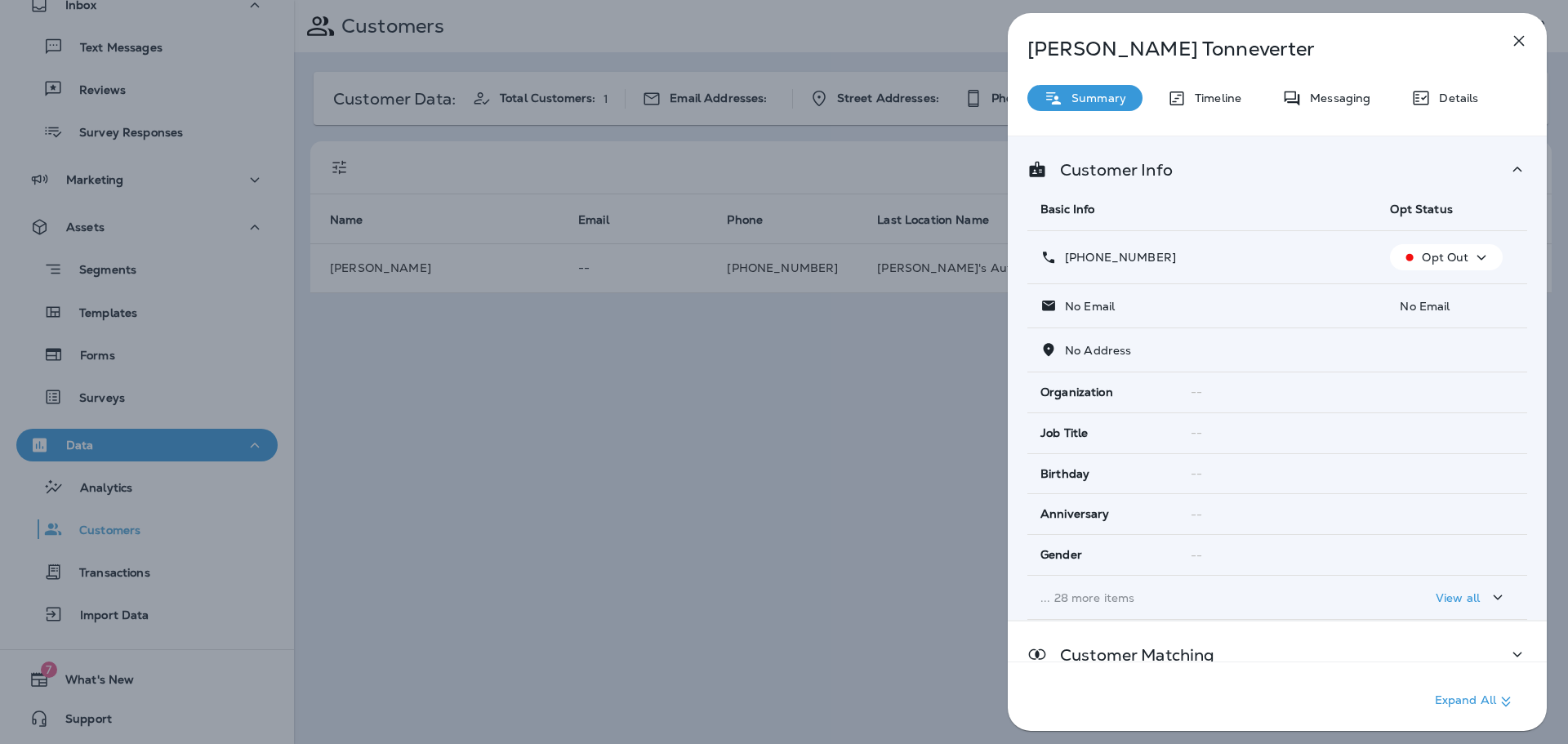
click at [1088, 598] on p "... 28 more items" at bounding box center [1201, 597] width 324 height 13
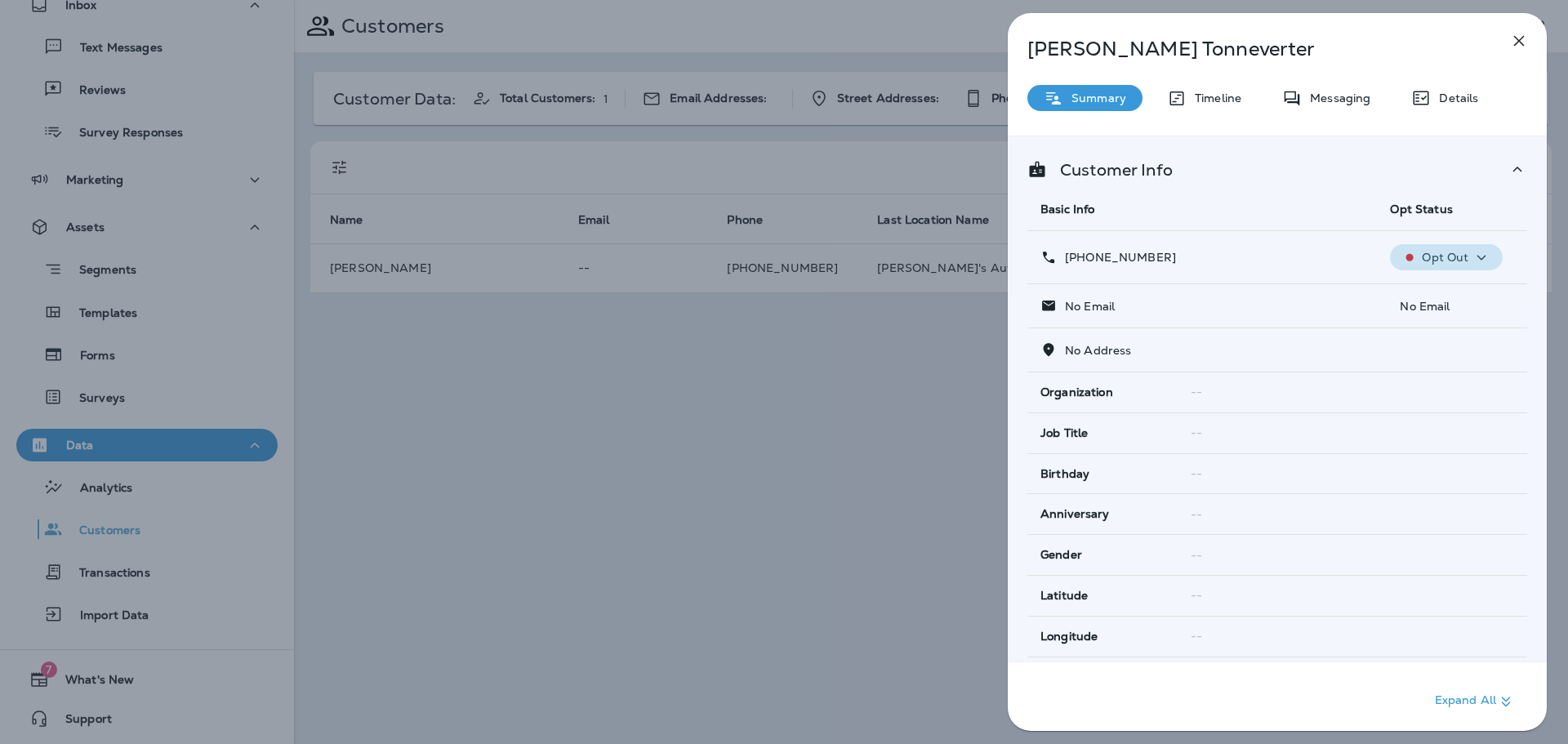
click at [1457, 261] on p "Opt Out" at bounding box center [1444, 257] width 46 height 13
click at [1413, 253] on icon "button" at bounding box center [1410, 258] width 17 height 17
click at [1406, 260] on icon "button" at bounding box center [1410, 258] width 17 height 17
click at [1357, 259] on div "[PHONE_NUMBER]" at bounding box center [1201, 258] width 324 height 17
click at [1312, 257] on div "[PHONE_NUMBER]" at bounding box center [1201, 258] width 324 height 17
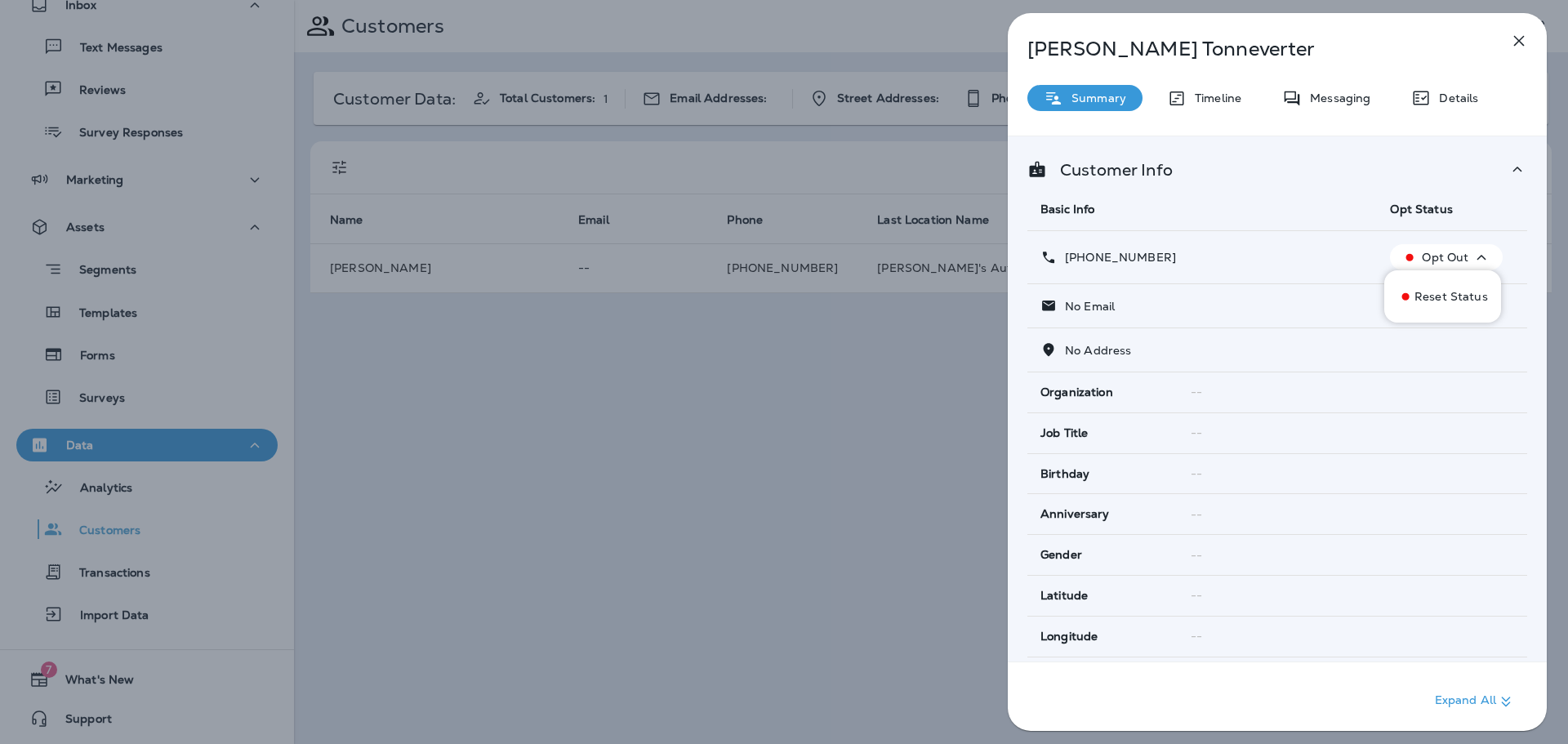
click at [618, 337] on div "[PERSON_NAME] Summary Timeline Messaging Details Customer Info Basic Info Opt S…" at bounding box center [784, 372] width 1568 height 744
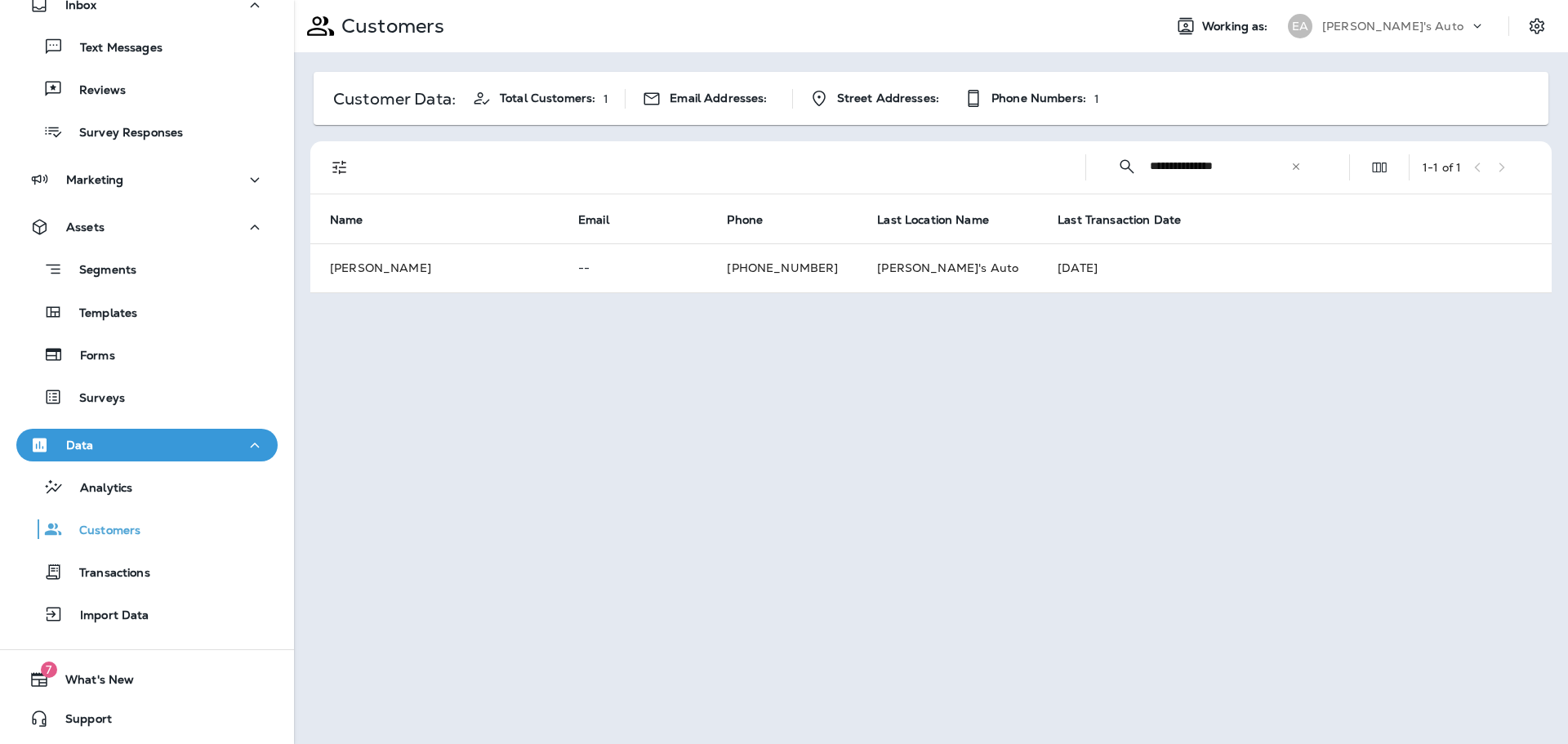
click at [1301, 164] on icon at bounding box center [1295, 166] width 11 height 11
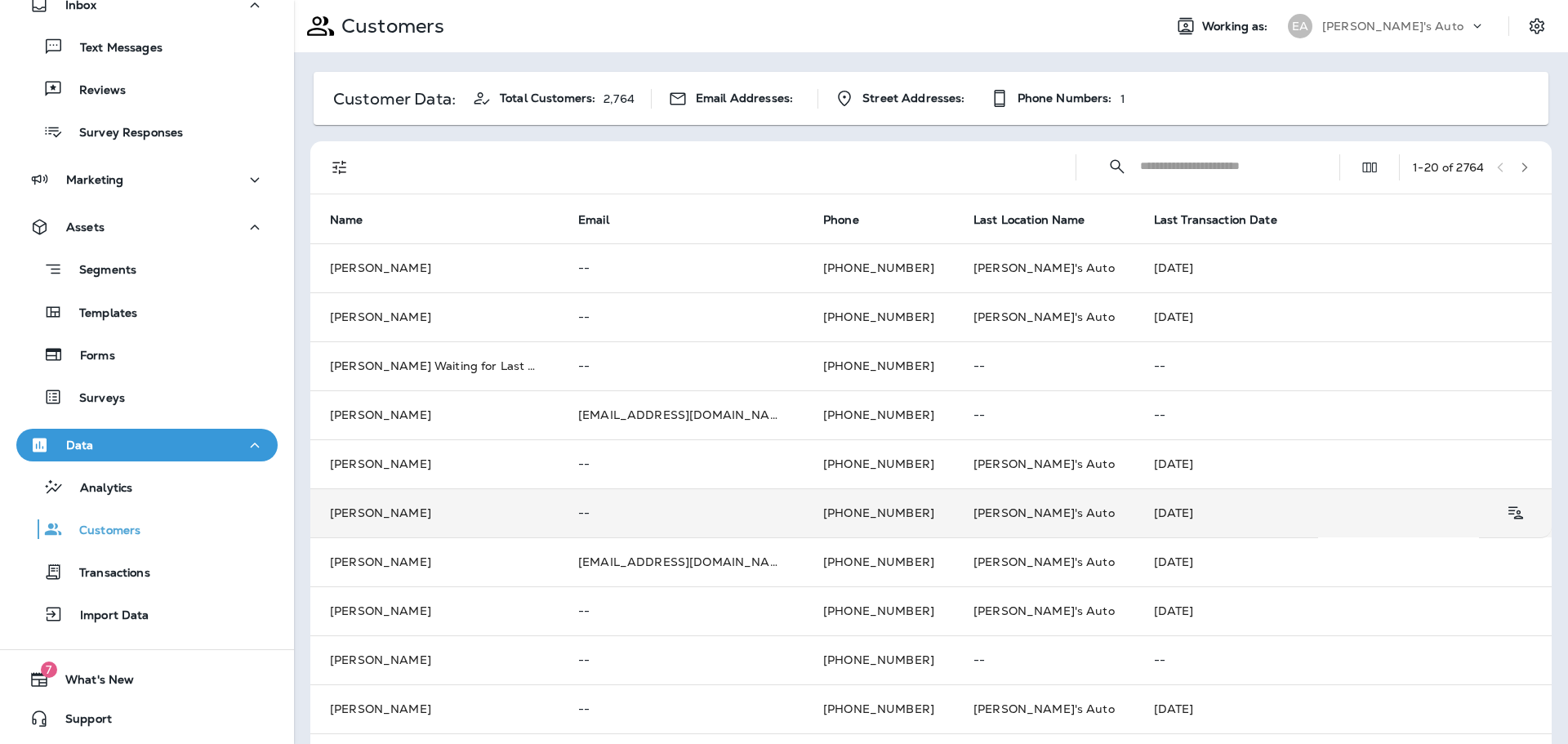
click at [439, 516] on td "[PERSON_NAME]" at bounding box center [434, 513] width 248 height 49
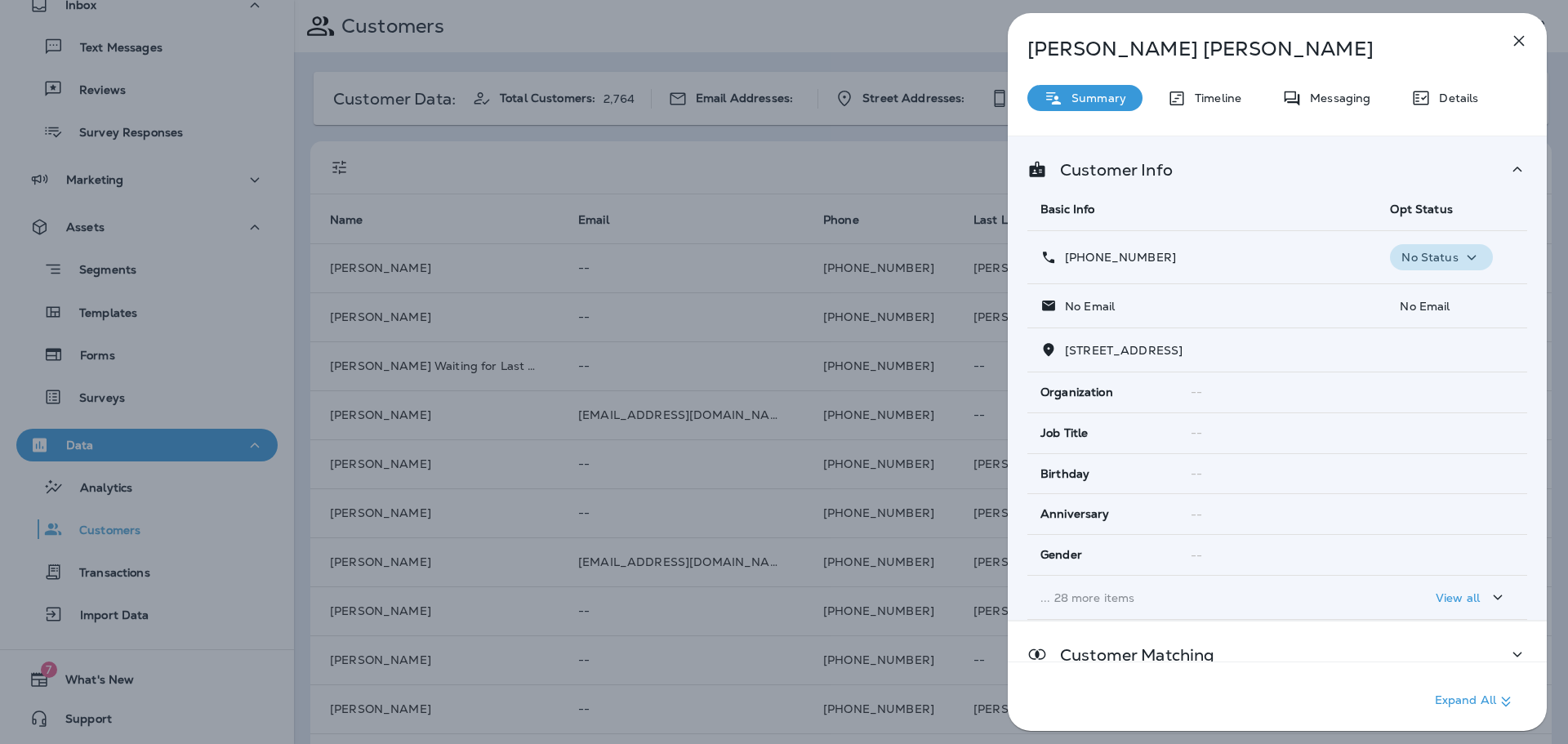
click at [1443, 259] on p "No Status" at bounding box center [1430, 257] width 57 height 13
click at [1516, 37] on icon "button" at bounding box center [1519, 41] width 10 height 10
